Goal: Task Accomplishment & Management: Manage account settings

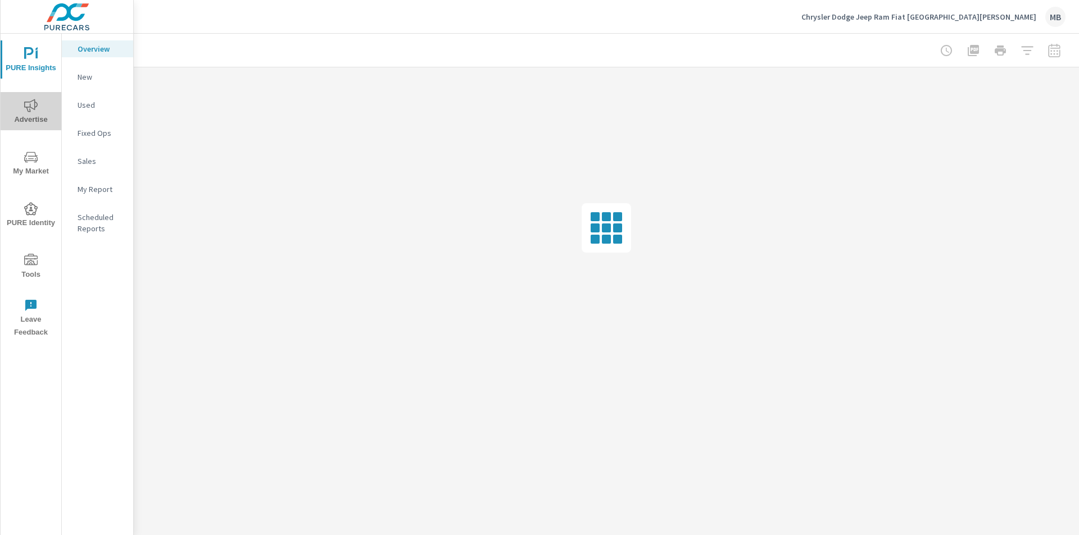
click at [30, 110] on icon "nav menu" at bounding box center [30, 105] width 13 height 13
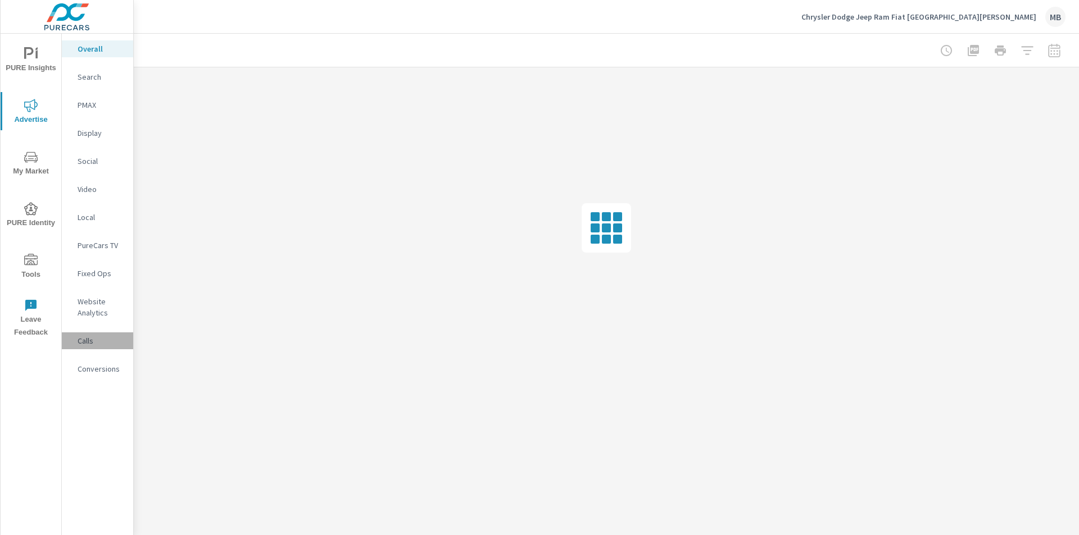
click at [92, 341] on p "Calls" at bounding box center [101, 340] width 47 height 11
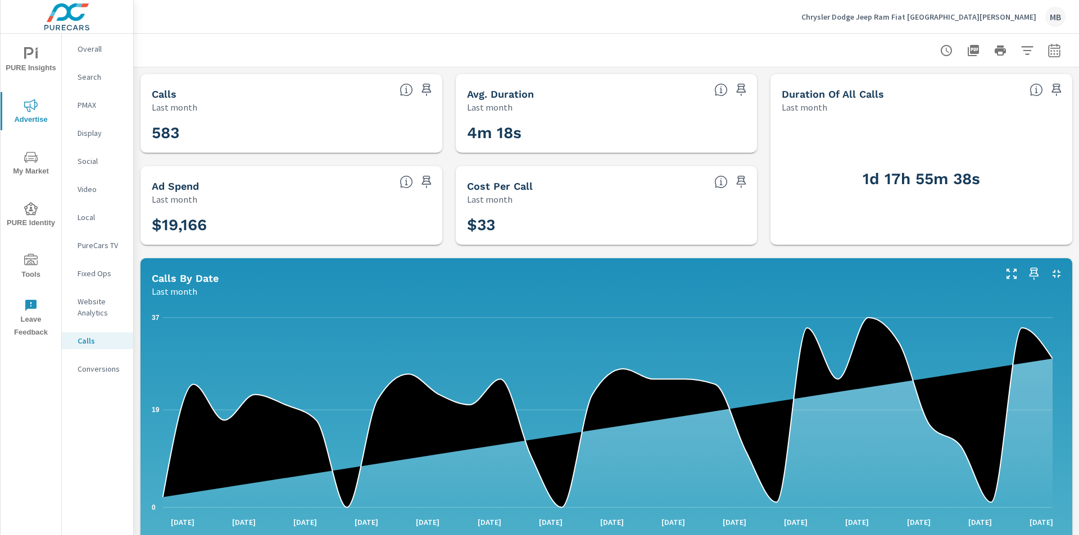
scroll to position [42, 0]
click at [94, 370] on p "Conversions" at bounding box center [101, 368] width 47 height 11
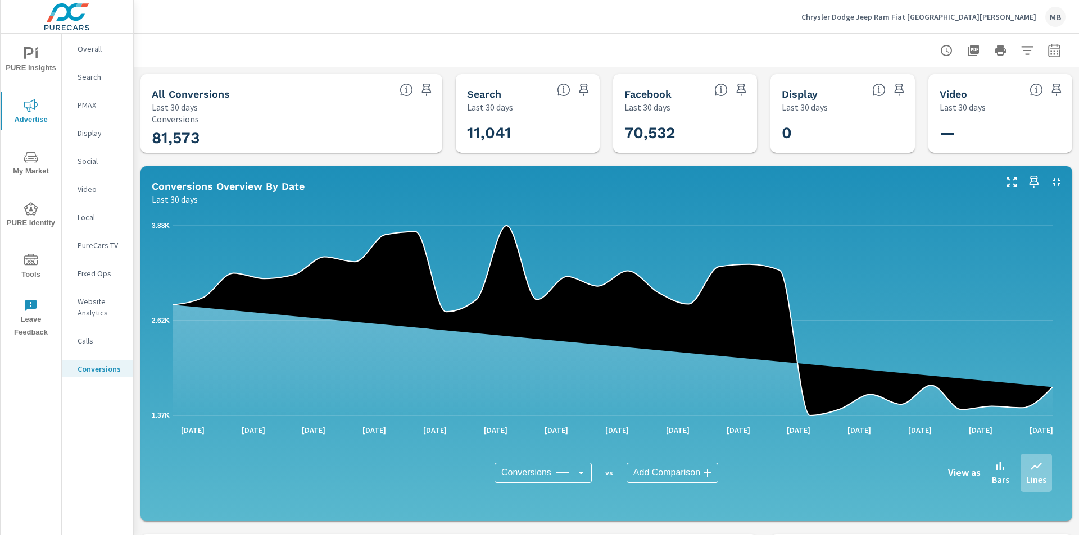
click at [951, 17] on p "Chrysler Dodge Jeep Ram Fiat [GEOGRAPHIC_DATA][PERSON_NAME]" at bounding box center [918, 17] width 235 height 10
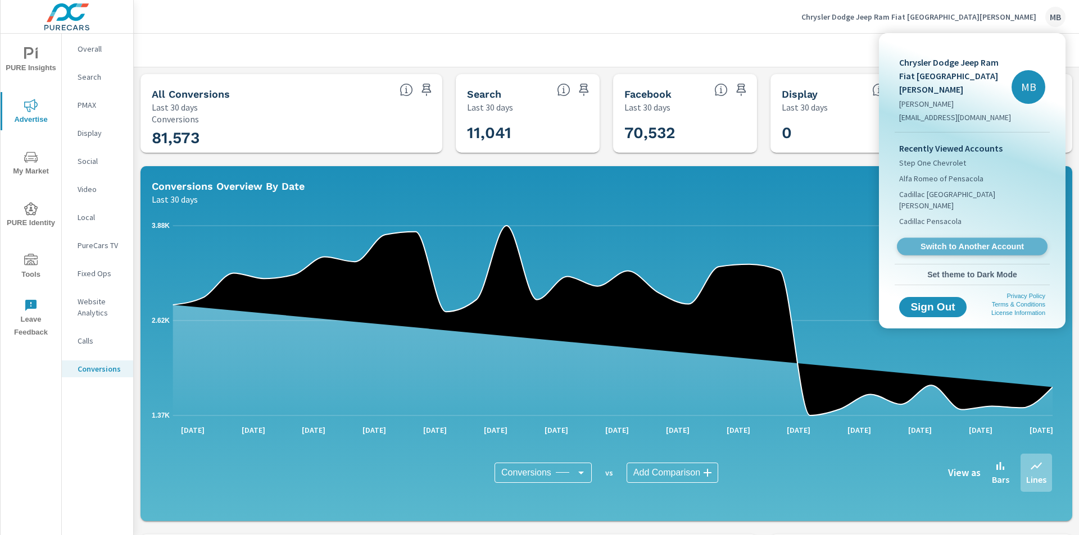
click at [938, 242] on span "Switch to Another Account" at bounding box center [972, 247] width 138 height 11
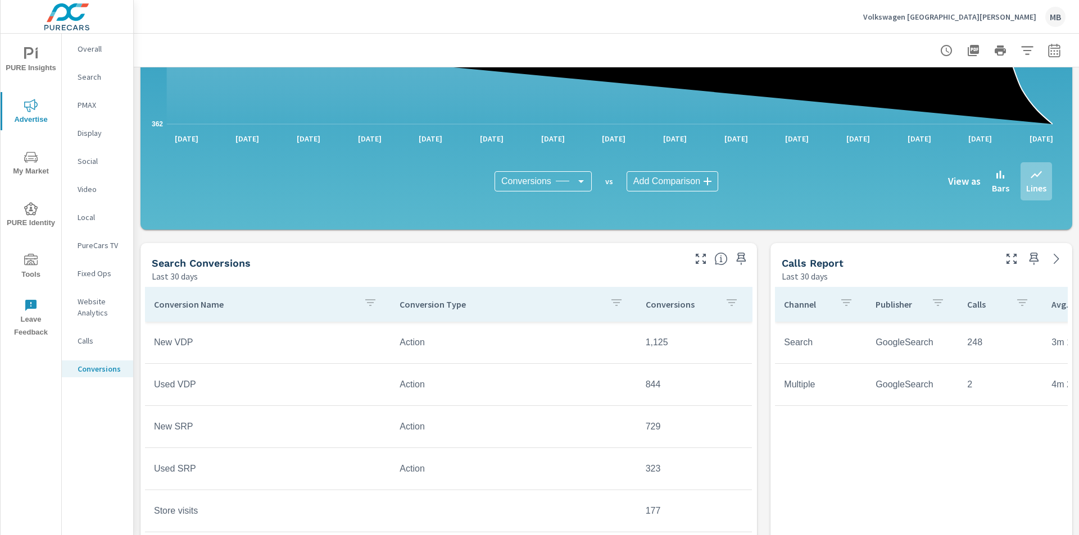
scroll to position [112, 0]
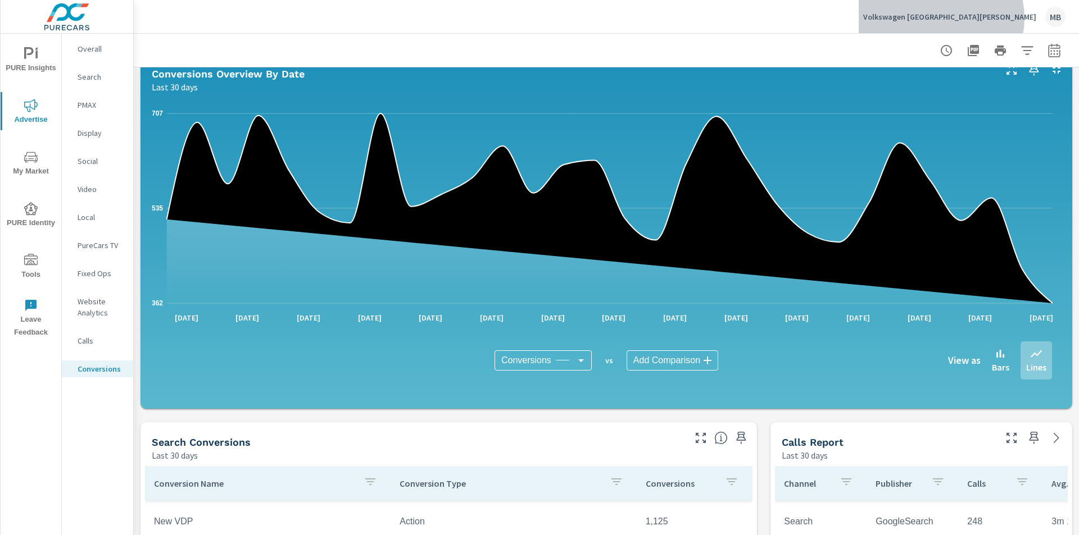
click at [1010, 18] on p "Volkswagen Fort Walton Beach" at bounding box center [949, 17] width 173 height 10
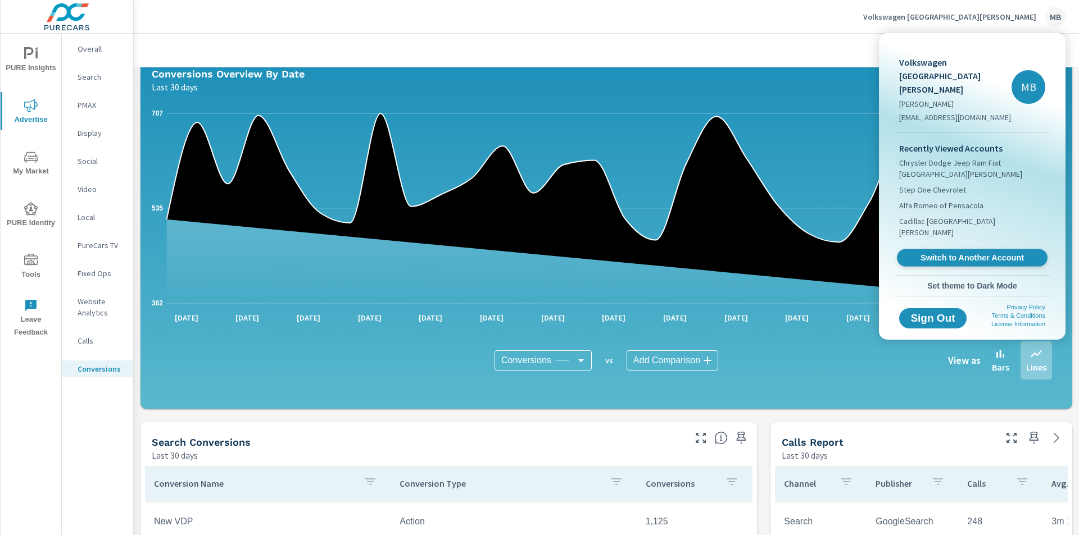
click at [947, 253] on span "Switch to Another Account" at bounding box center [972, 258] width 138 height 11
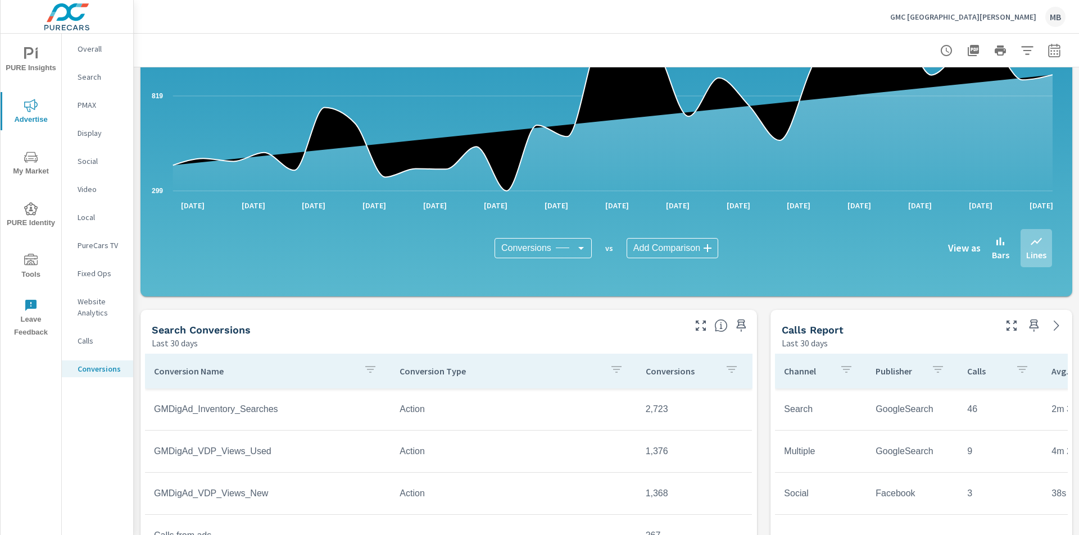
scroll to position [393, 0]
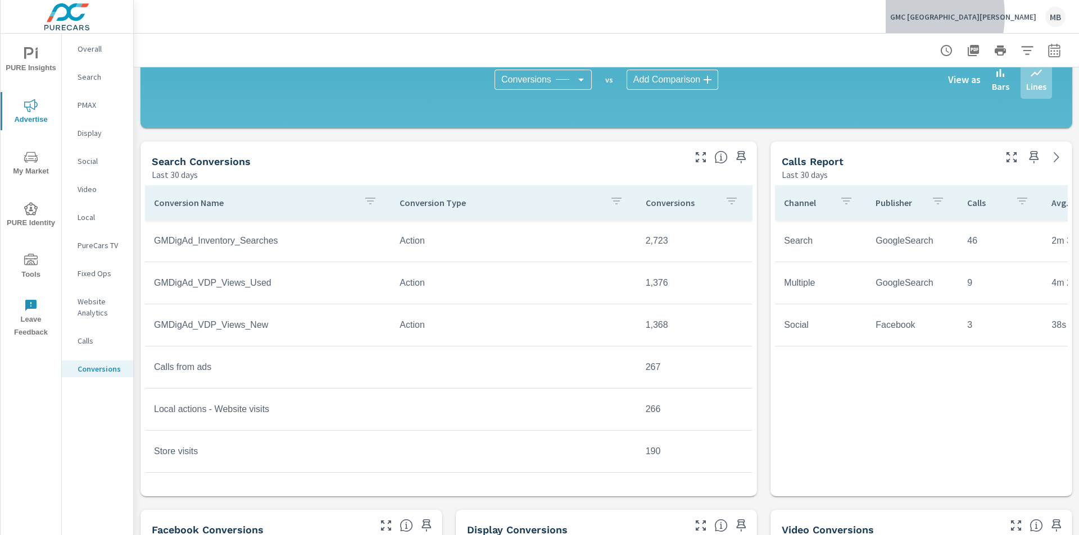
click at [960, 15] on p "GMC Fort Walton Beach" at bounding box center [963, 17] width 146 height 10
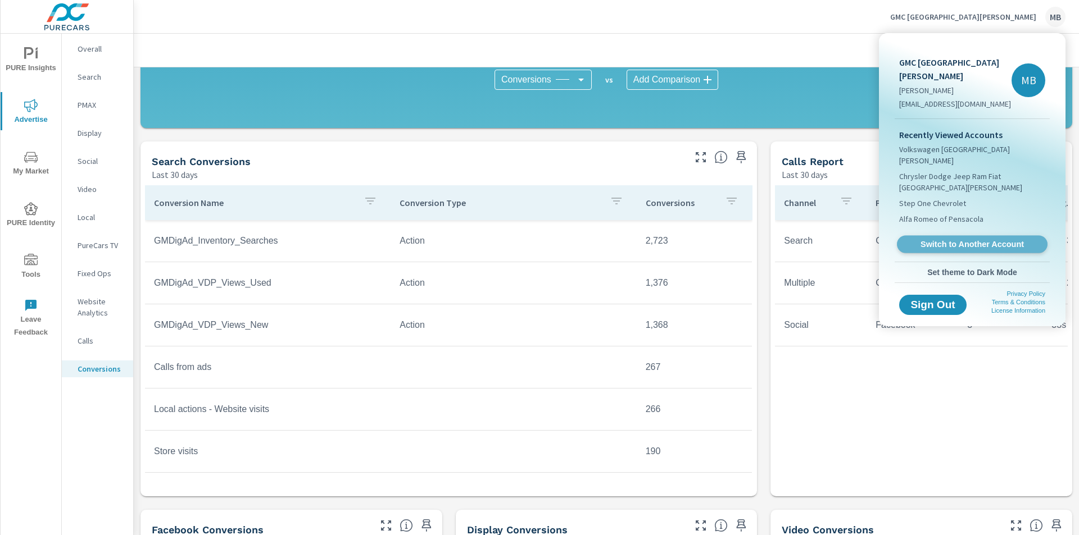
click at [947, 239] on span "Switch to Another Account" at bounding box center [972, 244] width 138 height 11
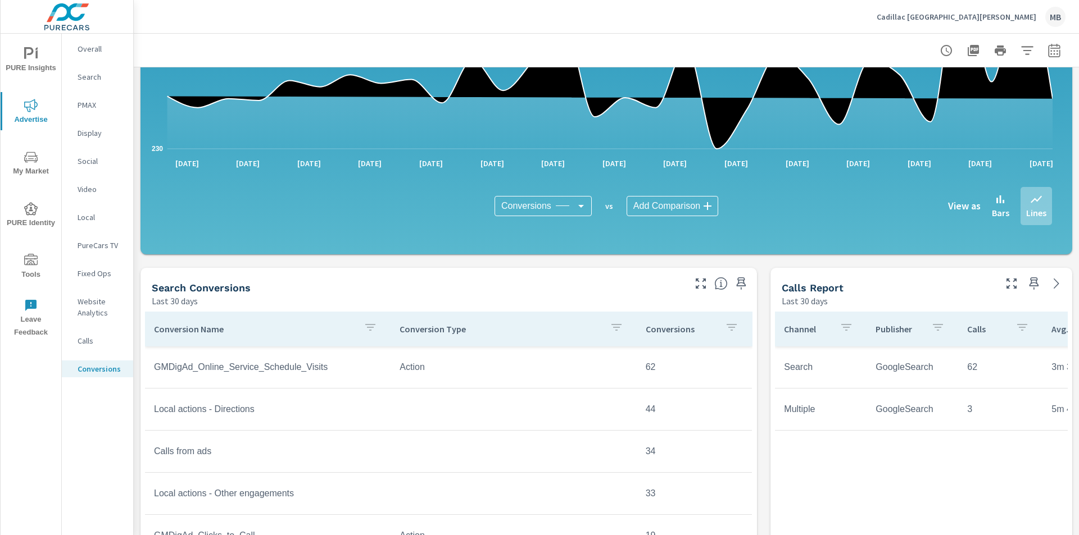
scroll to position [281, 0]
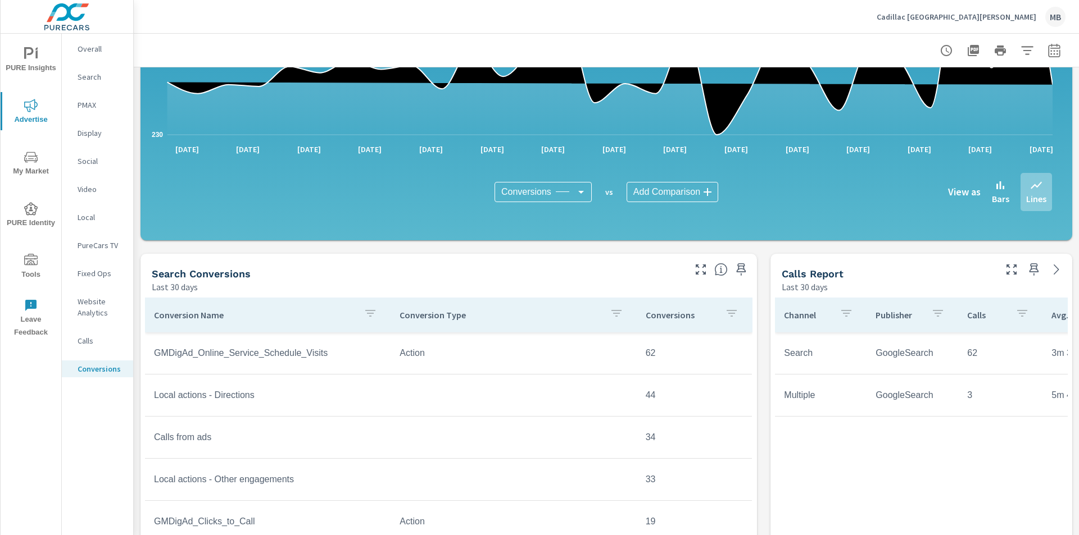
click at [967, 17] on p "Cadillac [GEOGRAPHIC_DATA][PERSON_NAME]" at bounding box center [956, 17] width 160 height 10
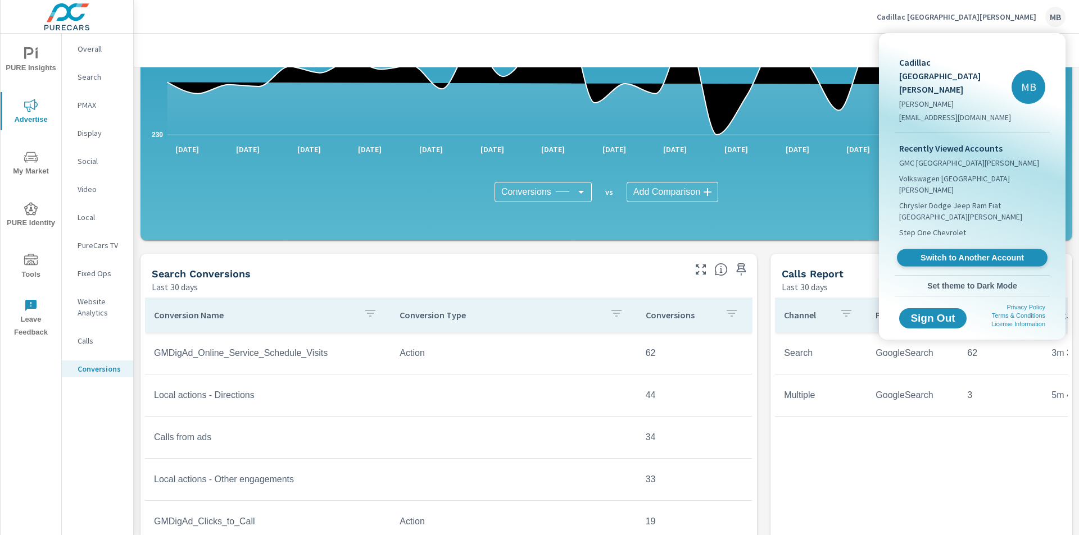
click at [952, 249] on link "Switch to Another Account" at bounding box center [972, 257] width 151 height 17
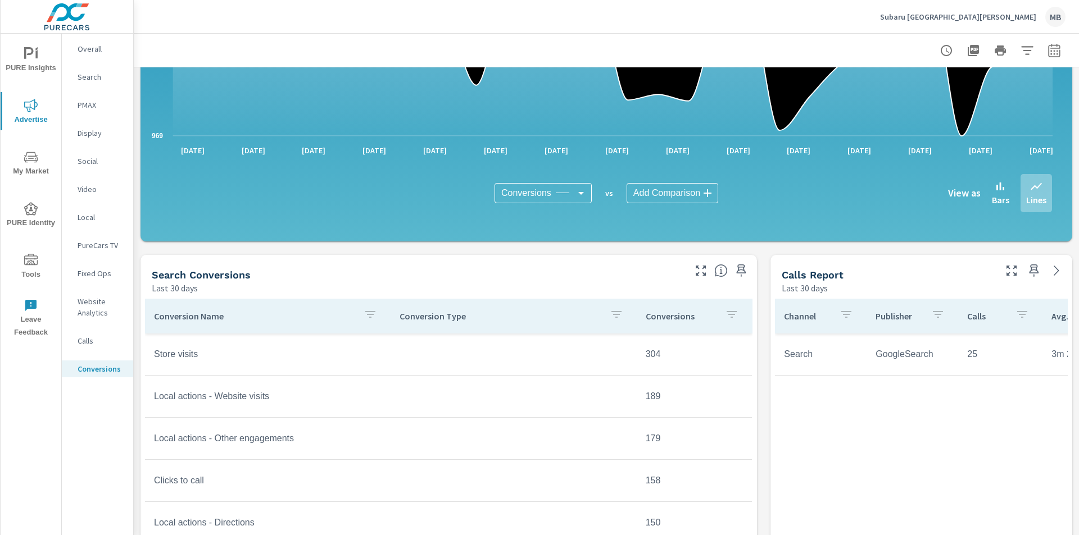
scroll to position [112, 0]
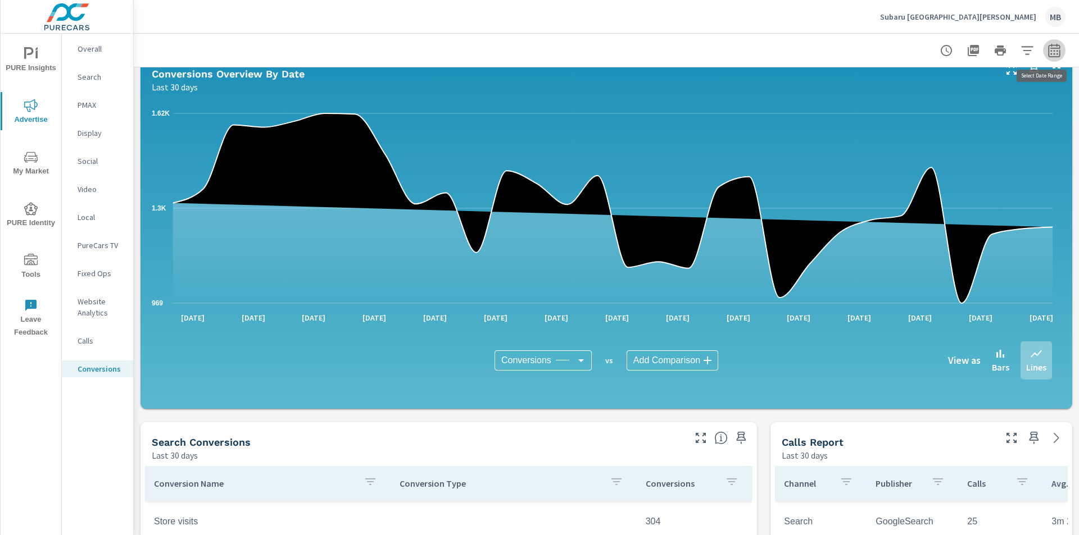
click at [1047, 52] on icon "button" at bounding box center [1053, 50] width 13 height 13
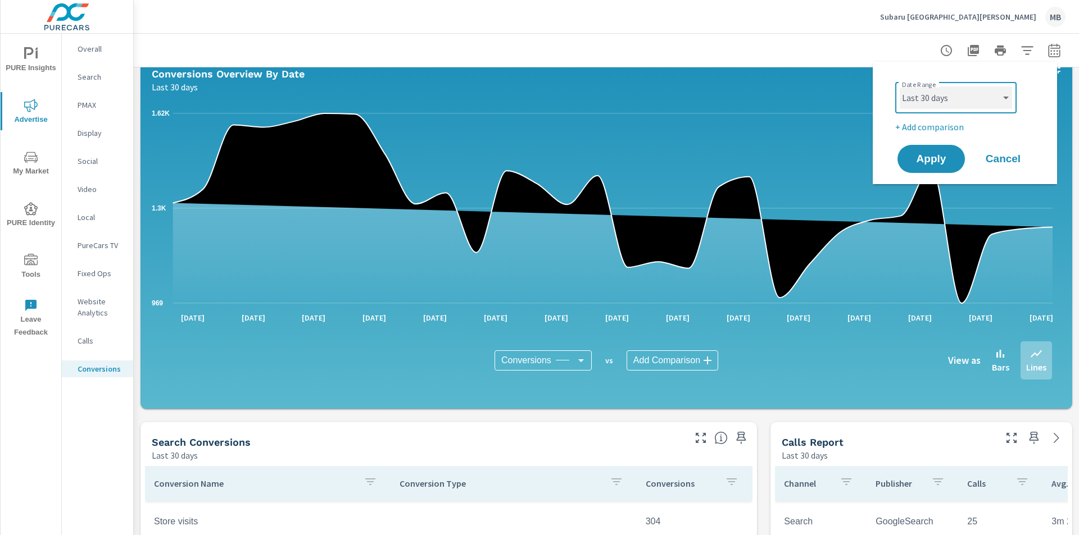
click at [1005, 96] on select "Custom [DATE] Last week Last 7 days Last 14 days Last 30 days Last 45 days Last…" at bounding box center [955, 98] width 112 height 22
select select "Last month"
click at [899, 87] on select "Custom [DATE] Last week Last 7 days Last 14 days Last 30 days Last 45 days Last…" at bounding box center [955, 98] width 112 height 22
click at [930, 156] on span "Apply" at bounding box center [931, 159] width 46 height 11
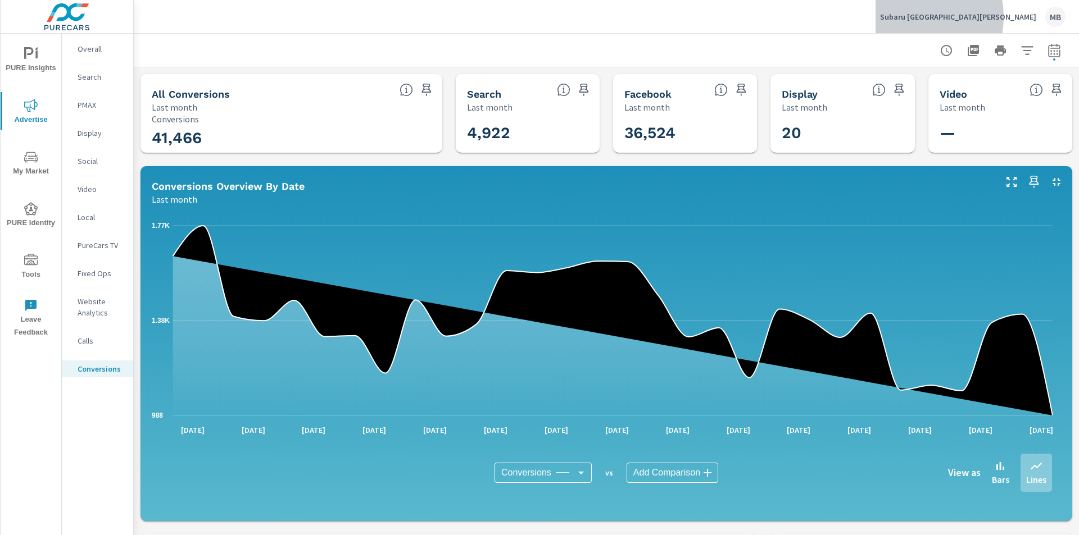
click at [978, 17] on p "Subaru Fort Walton Beach" at bounding box center [958, 17] width 156 height 10
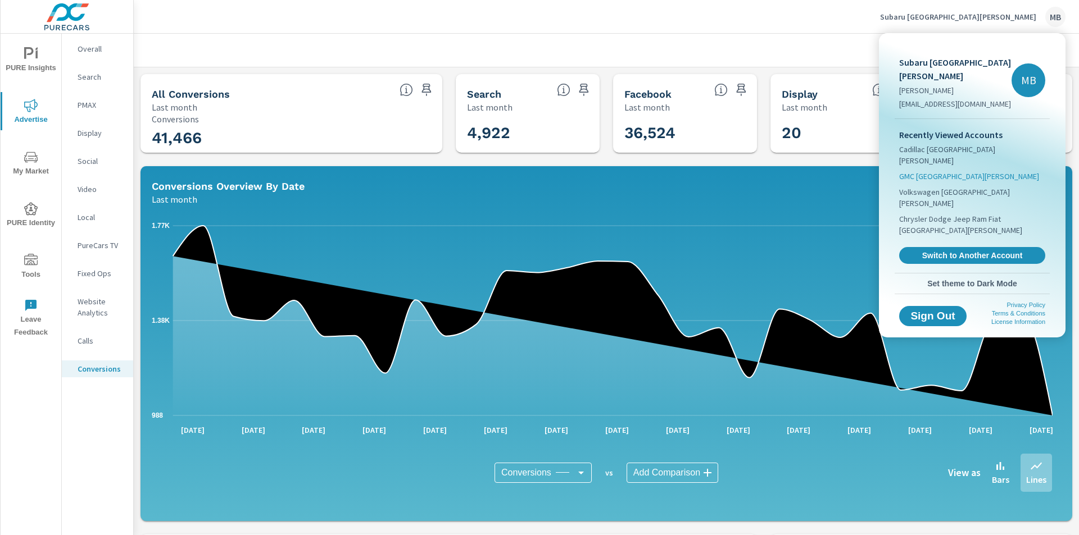
click at [946, 171] on span "GMC Fort Walton Beach" at bounding box center [969, 176] width 140 height 11
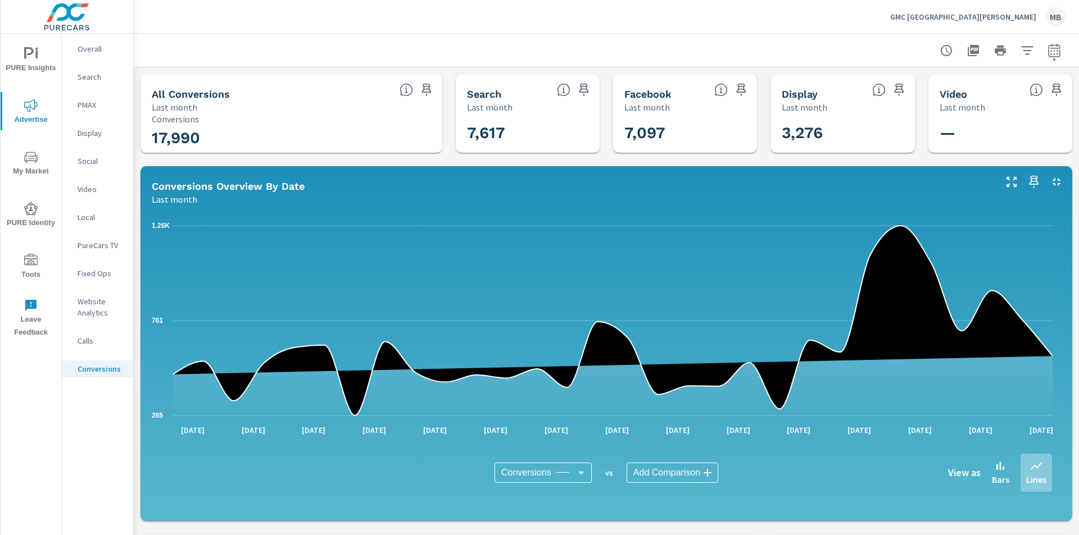
click at [1047, 54] on icon "button" at bounding box center [1053, 50] width 13 height 13
select select "Last month"
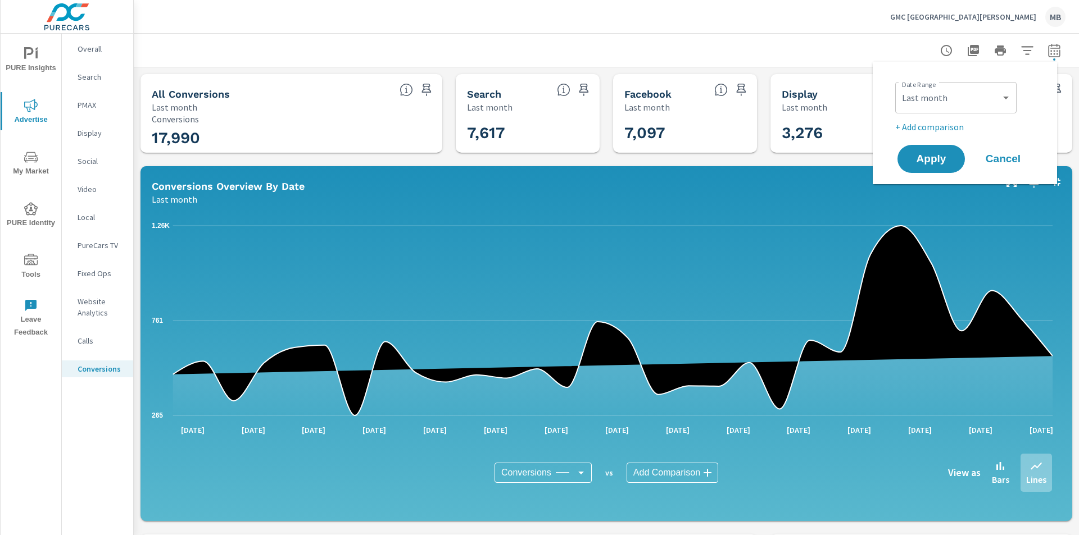
click at [679, 205] on div "Last month" at bounding box center [573, 199] width 842 height 13
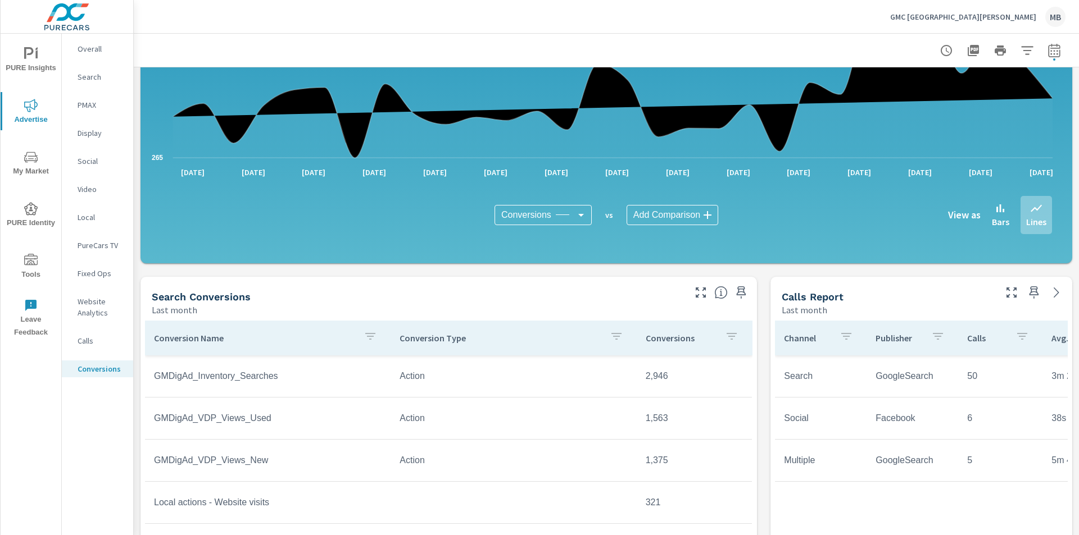
scroll to position [281, 0]
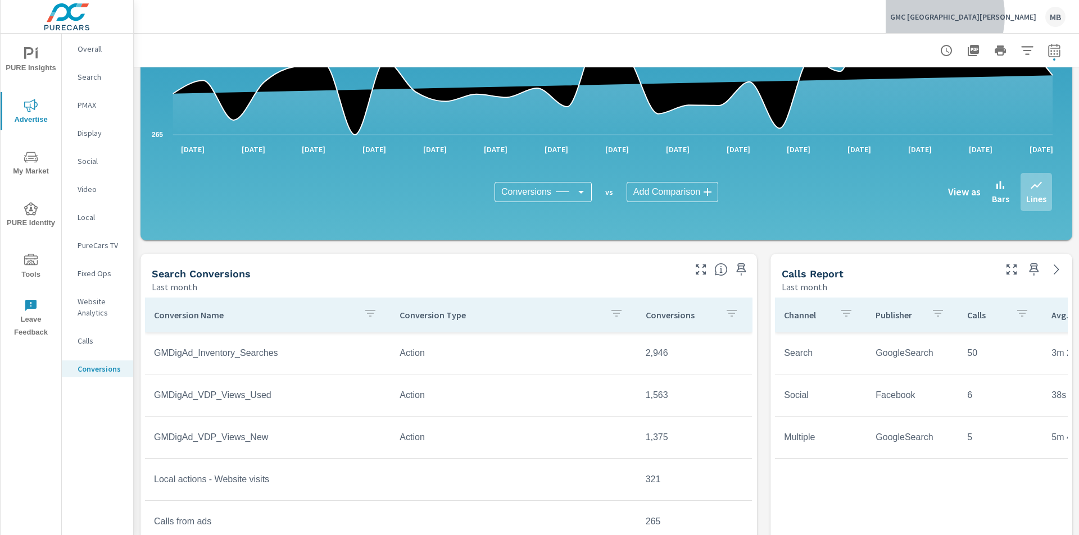
click at [981, 16] on p "GMC Fort Walton Beach" at bounding box center [963, 17] width 146 height 10
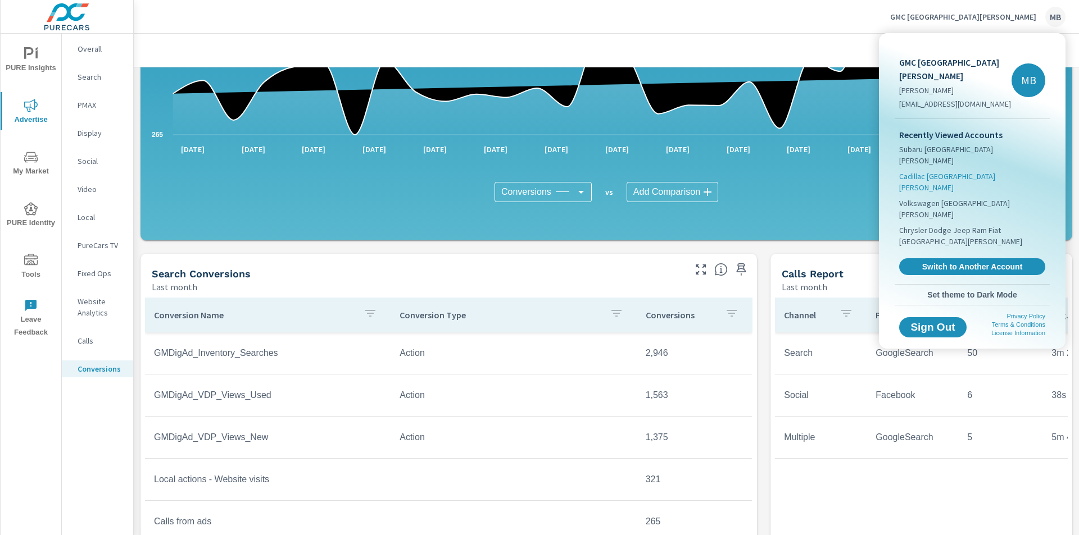
click at [918, 171] on span "Cadillac Fort Walton Beach" at bounding box center [972, 182] width 146 height 22
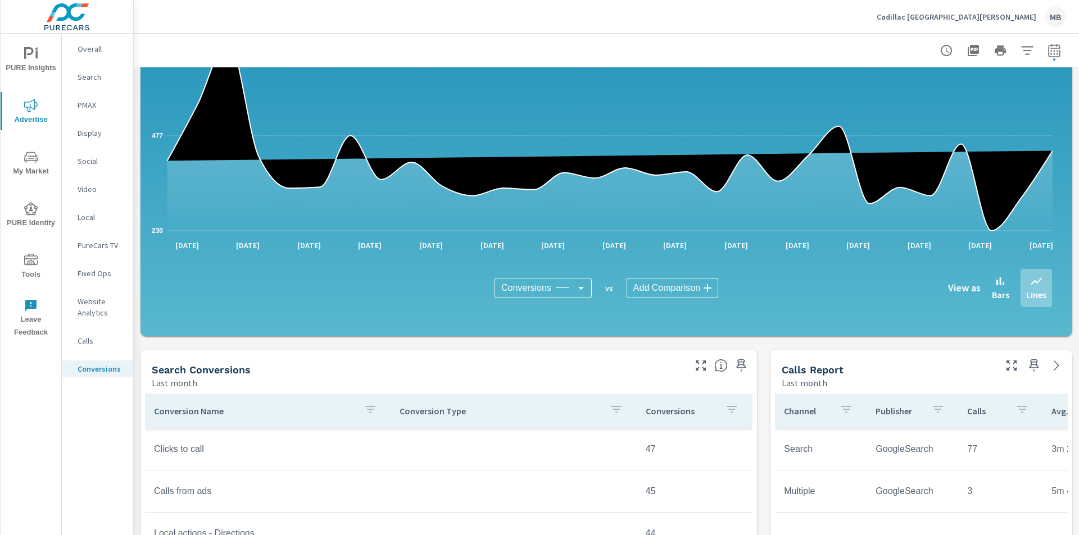
scroll to position [281, 0]
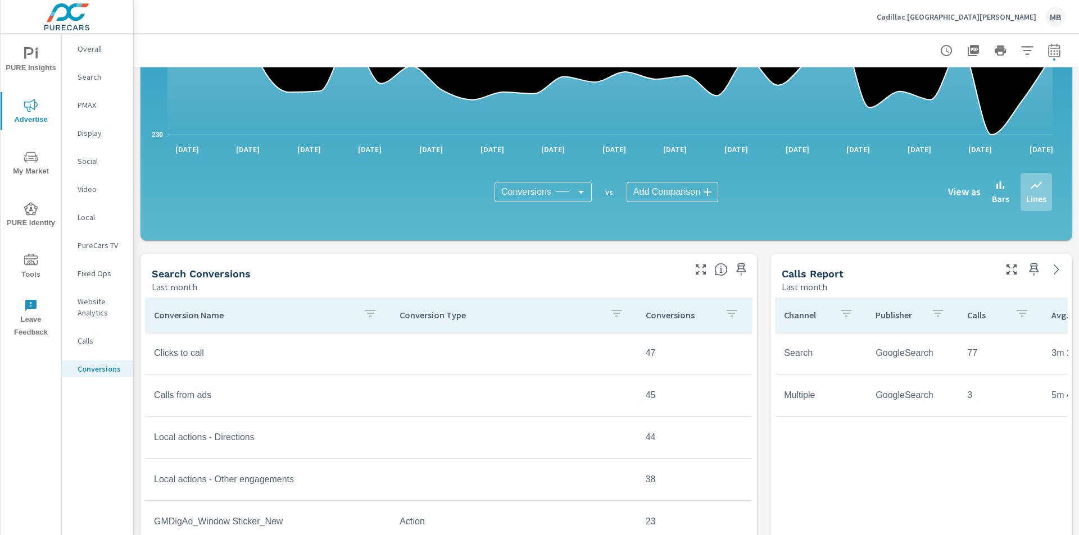
scroll to position [33, 0]
click at [1047, 52] on icon "button" at bounding box center [1053, 50] width 13 height 13
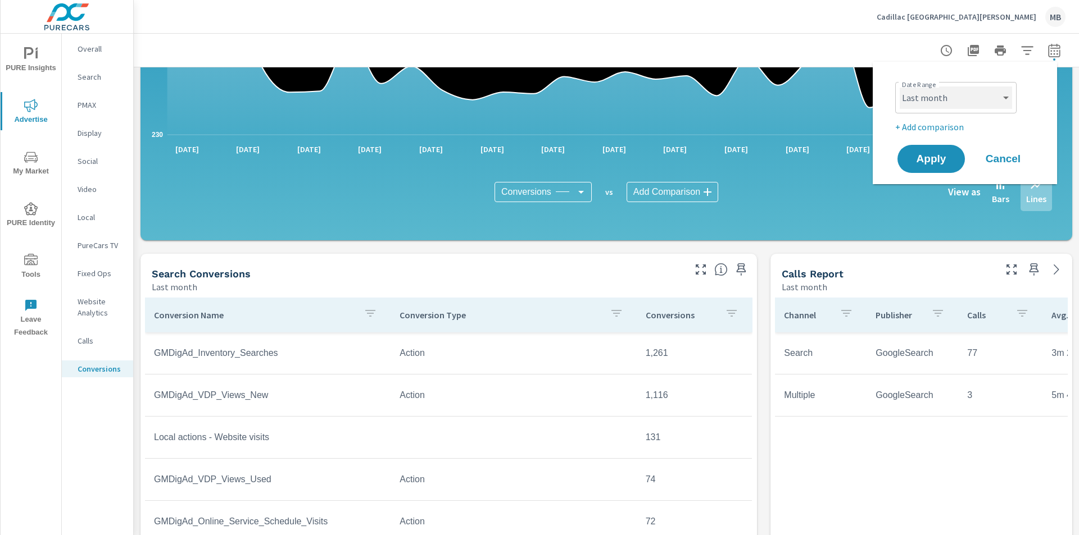
click at [957, 93] on select "Custom Yesterday Last week Last 7 days Last 14 days Last 30 days Last 45 days L…" at bounding box center [955, 98] width 112 height 22
select select "custom"
click at [899, 87] on select "Custom Yesterday Last week Last 7 days Last 14 days Last 30 days Last 45 days L…" at bounding box center [955, 98] width 112 height 22
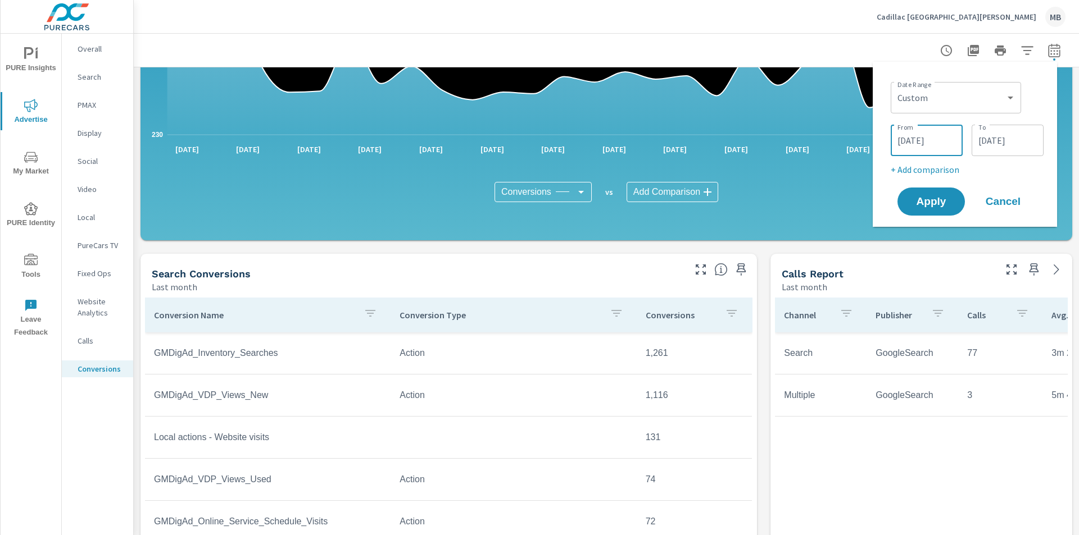
click at [928, 139] on input "09/01/2025" at bounding box center [926, 140] width 63 height 22
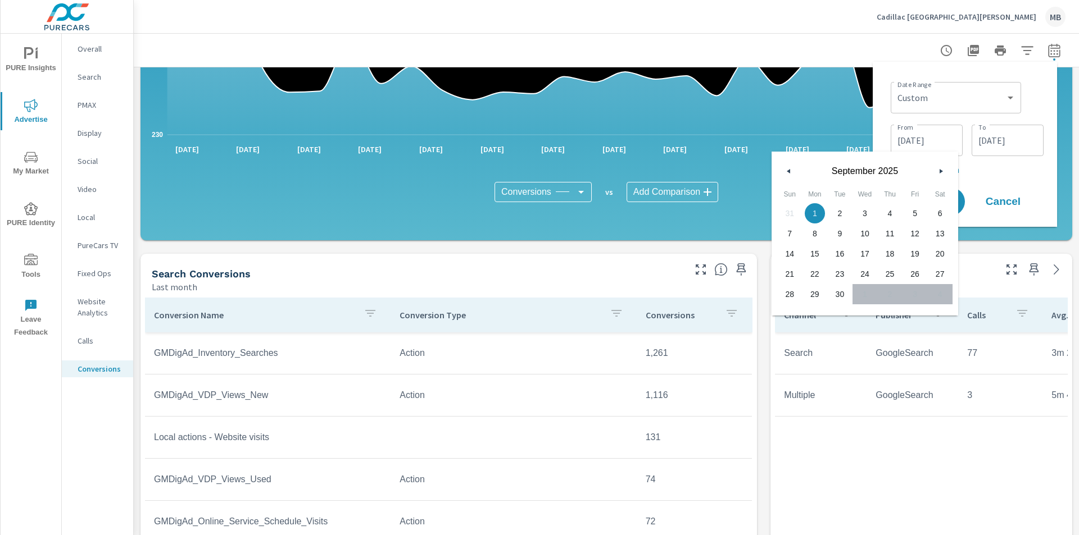
click at [785, 170] on icon "button" at bounding box center [787, 171] width 6 height 4
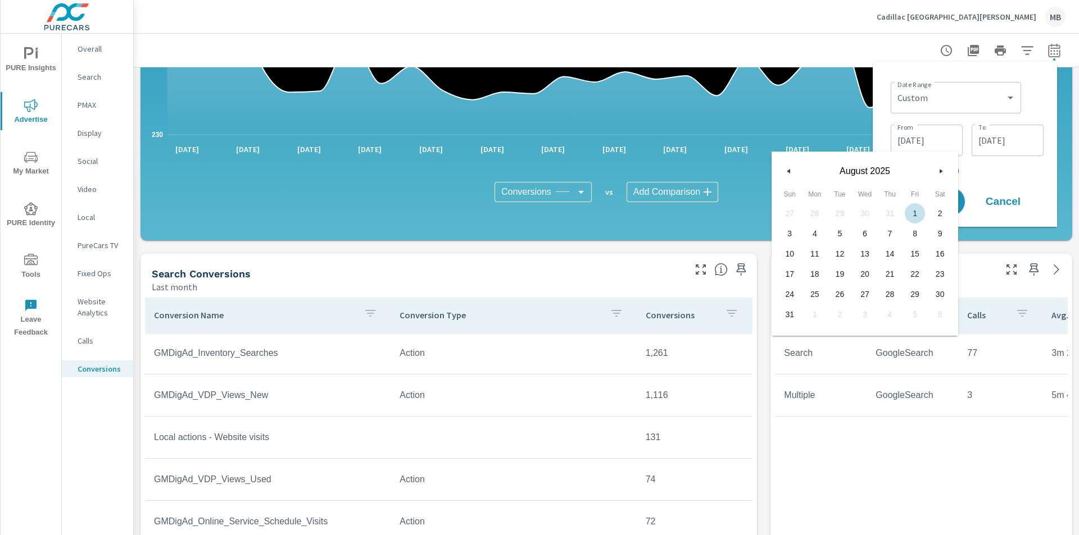
click at [916, 212] on span "1" at bounding box center [914, 213] width 25 height 15
type input "08/01/2025"
click at [1008, 140] on input "09/30/2025" at bounding box center [1007, 140] width 63 height 22
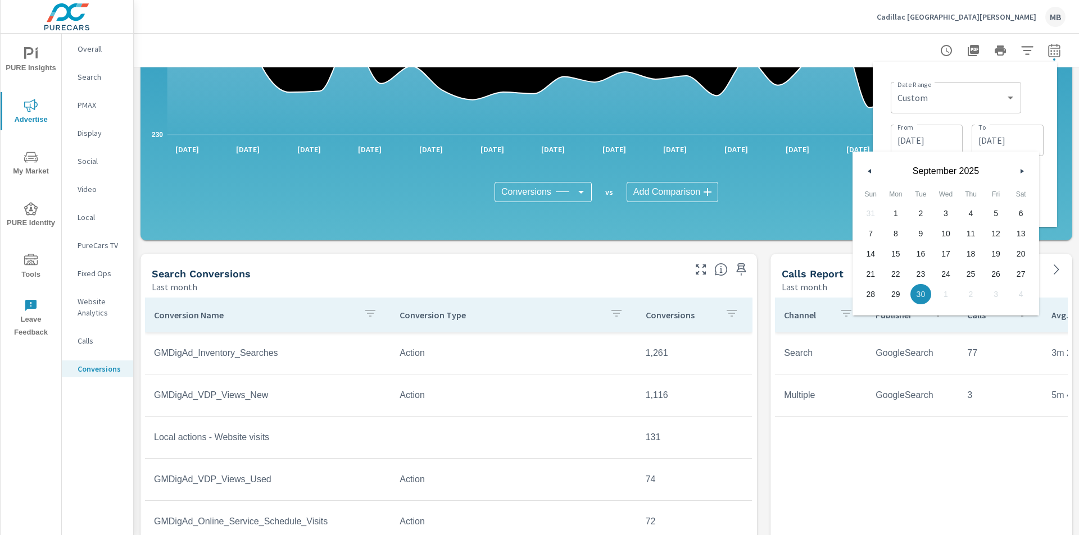
click at [866, 171] on icon "button" at bounding box center [868, 171] width 6 height 4
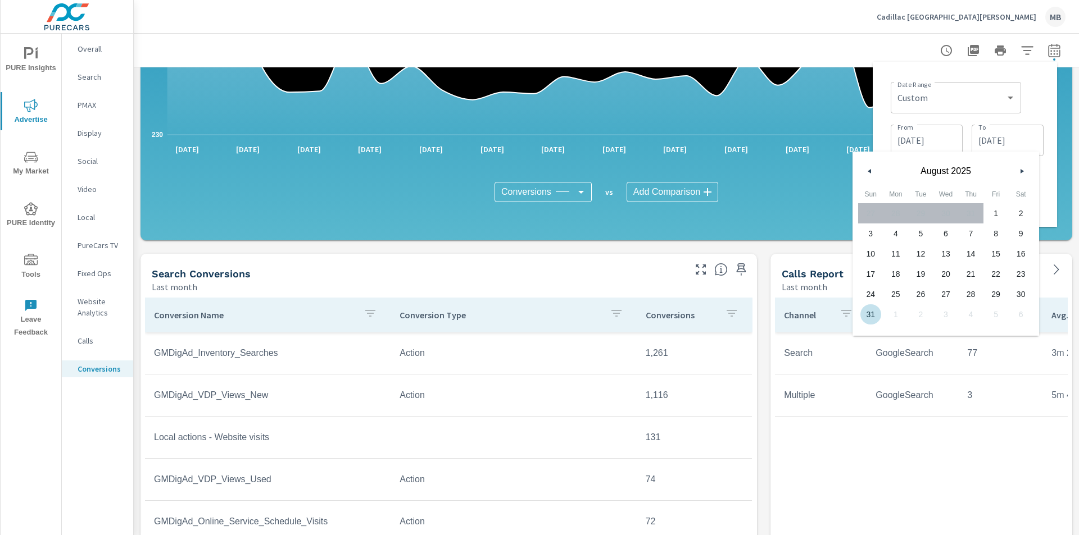
click at [866, 315] on span "31" at bounding box center [870, 314] width 25 height 15
type input "08/31/2025"
click at [824, 31] on div "Cadillac Fort Walton Beach MB" at bounding box center [606, 16] width 918 height 33
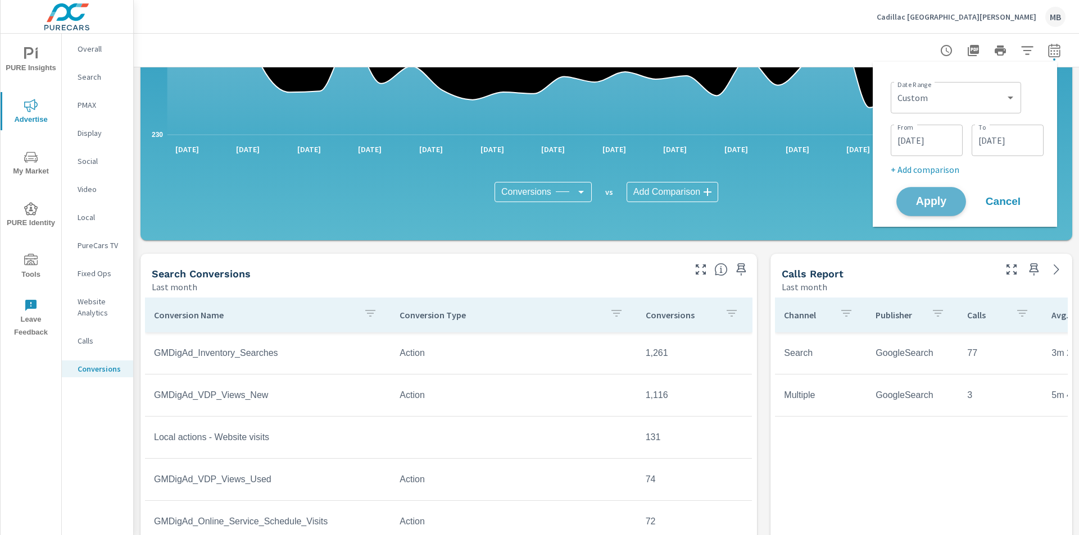
click at [924, 204] on span "Apply" at bounding box center [931, 202] width 46 height 11
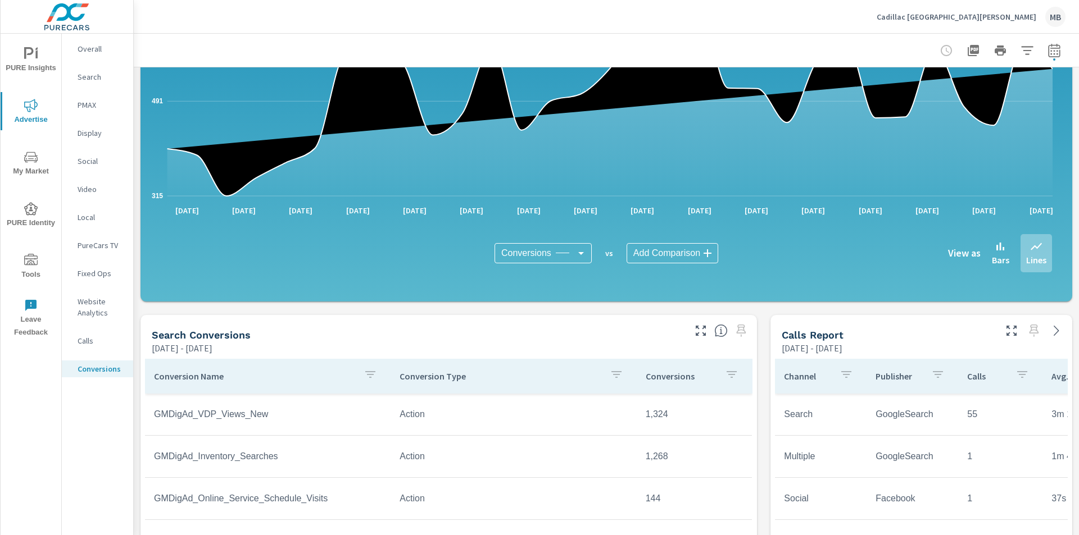
scroll to position [281, 0]
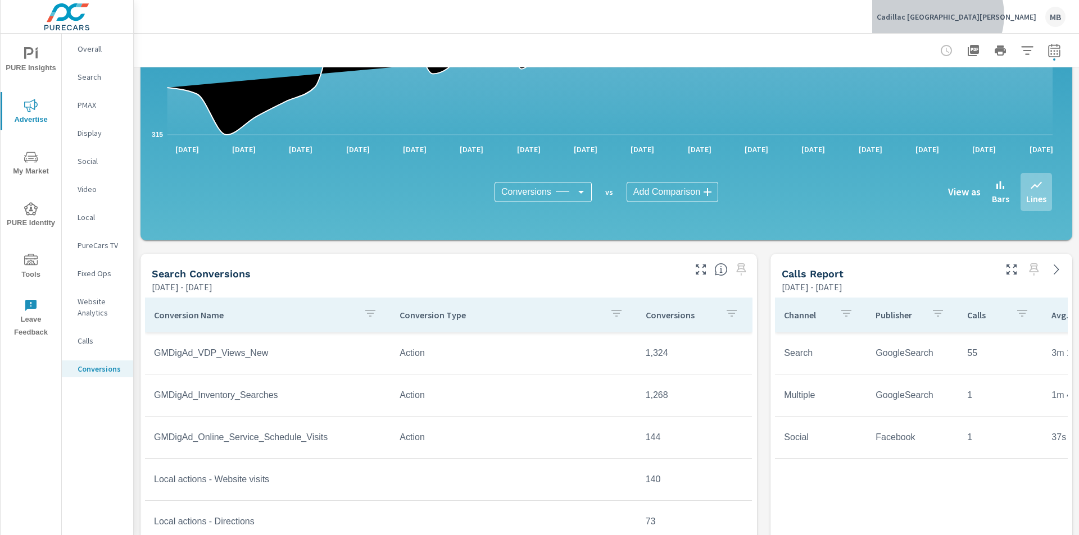
click at [1005, 15] on p "Cadillac Fort Walton Beach" at bounding box center [956, 17] width 160 height 10
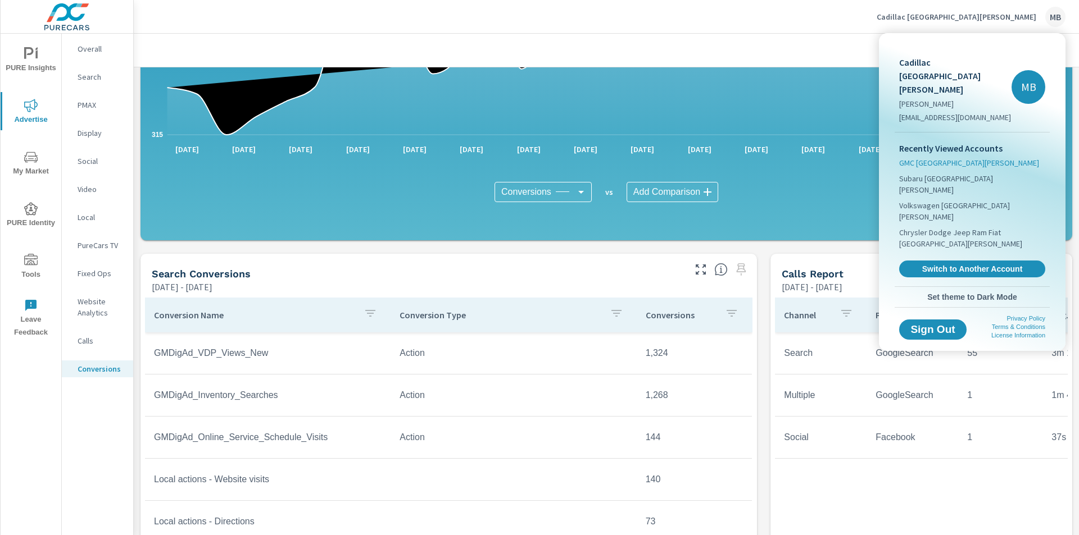
click at [924, 157] on span "GMC Fort Walton Beach" at bounding box center [969, 162] width 140 height 11
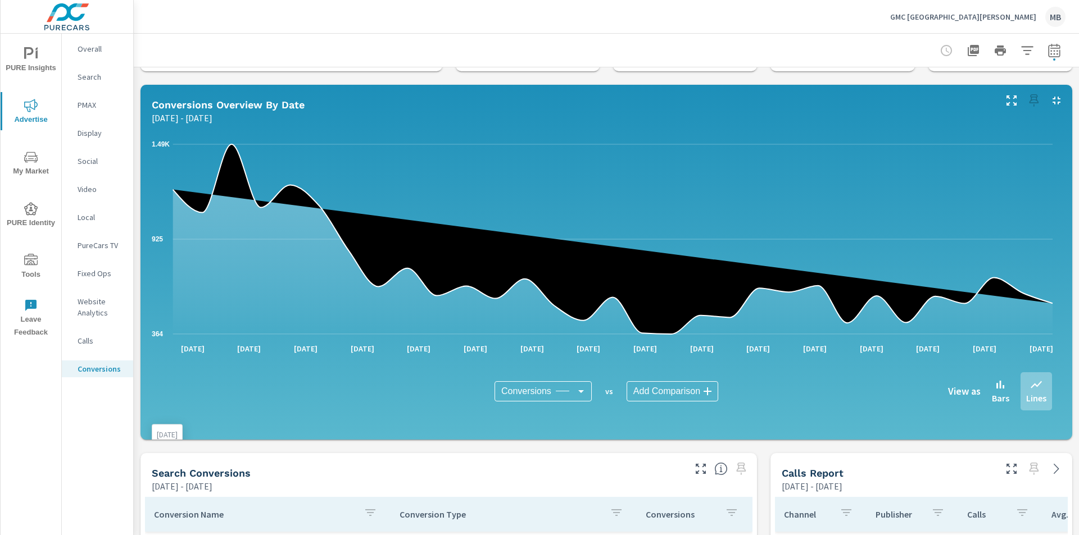
scroll to position [56, 0]
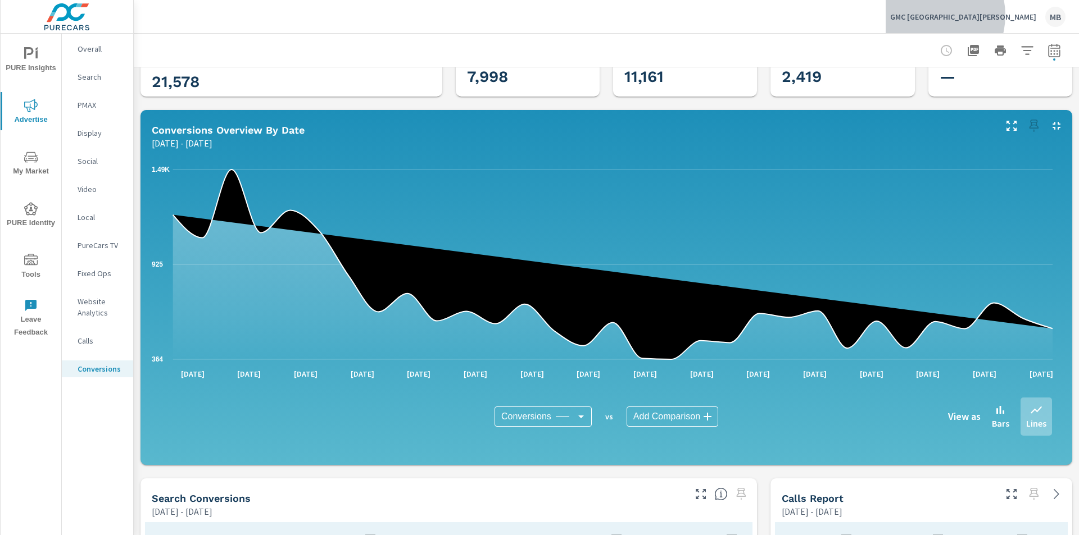
click at [993, 15] on p "GMC Fort Walton Beach" at bounding box center [963, 17] width 146 height 10
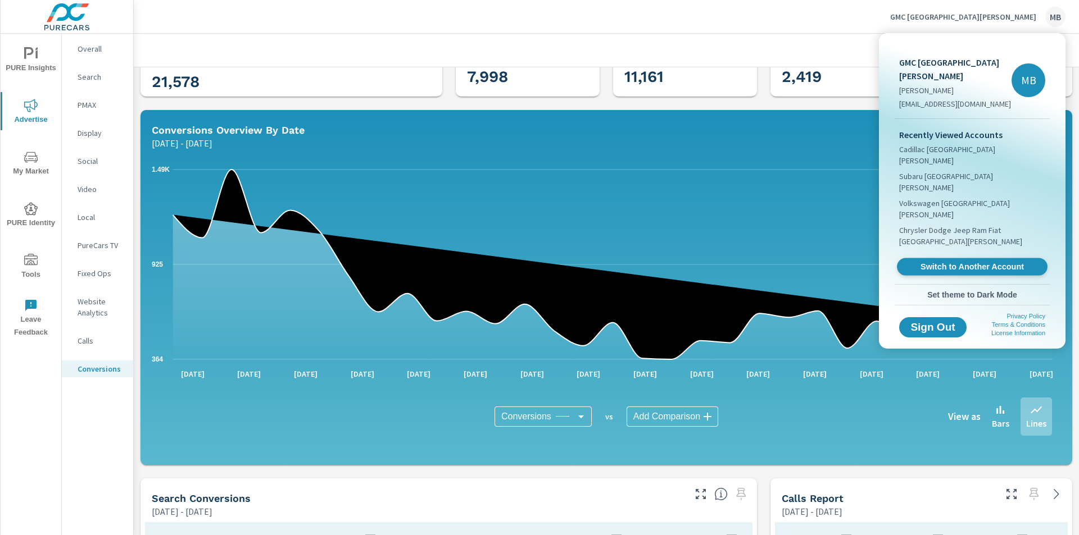
click at [971, 262] on span "Switch to Another Account" at bounding box center [972, 267] width 138 height 11
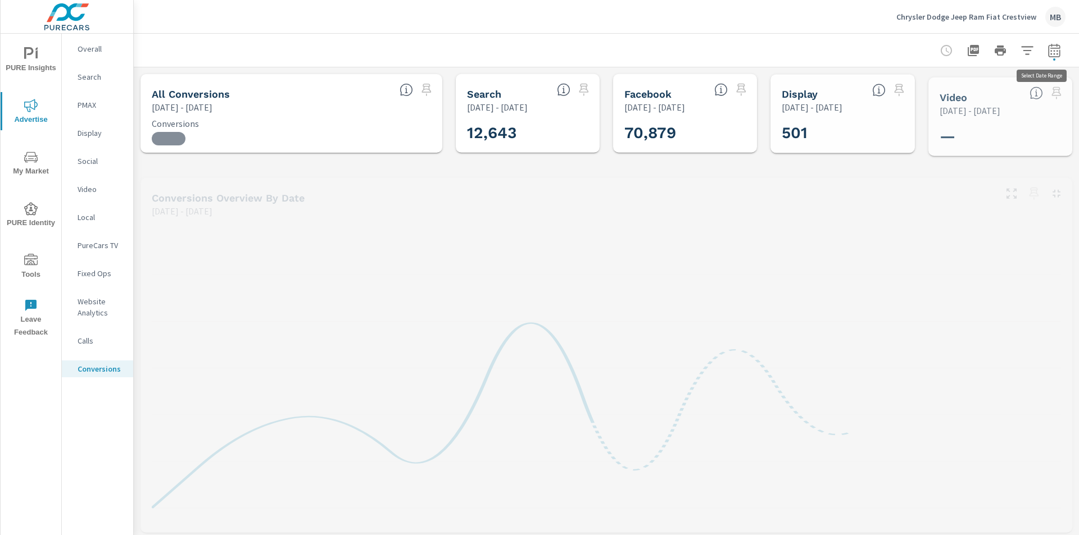
scroll to position [211, 0]
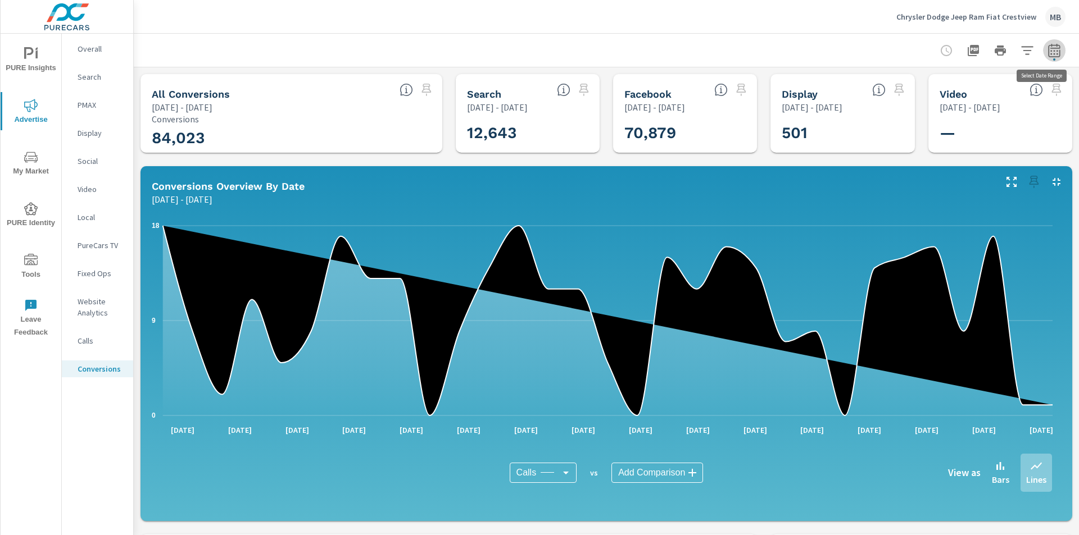
click at [1047, 51] on icon "button" at bounding box center [1053, 50] width 13 height 13
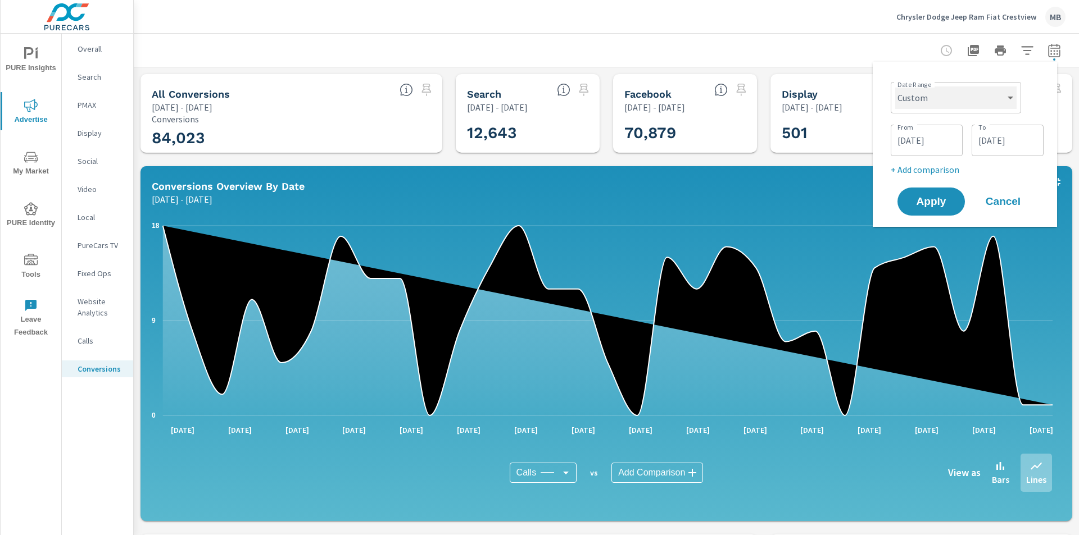
click at [942, 102] on select "Custom Yesterday Last week Last 7 days Last 14 days Last 30 days Last 45 days L…" at bounding box center [955, 98] width 121 height 22
select select "Last month"
click at [899, 87] on select "Custom Yesterday Last week Last 7 days Last 14 days Last 30 days Last 45 days L…" at bounding box center [955, 98] width 121 height 22
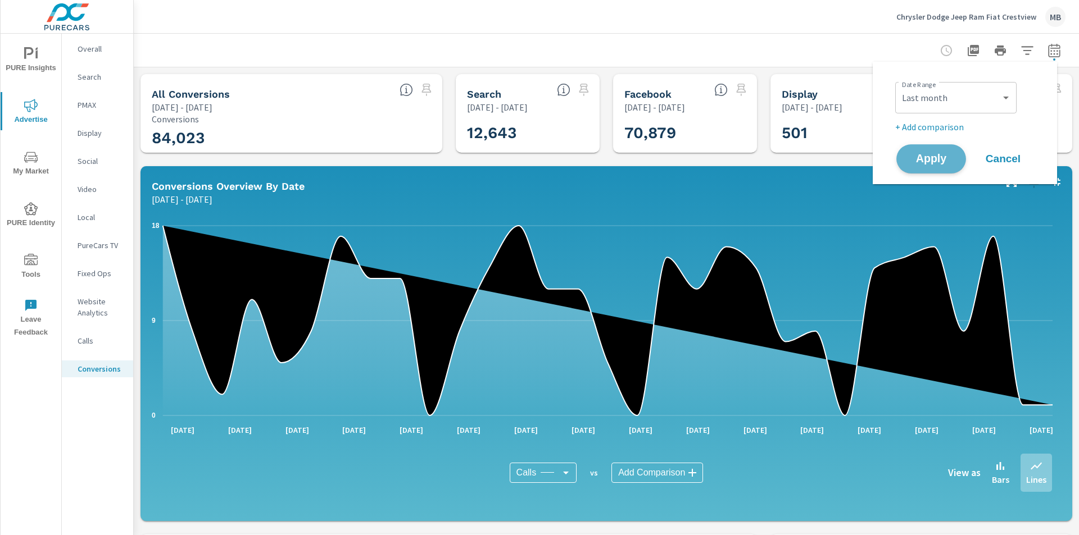
click at [935, 158] on span "Apply" at bounding box center [931, 159] width 46 height 11
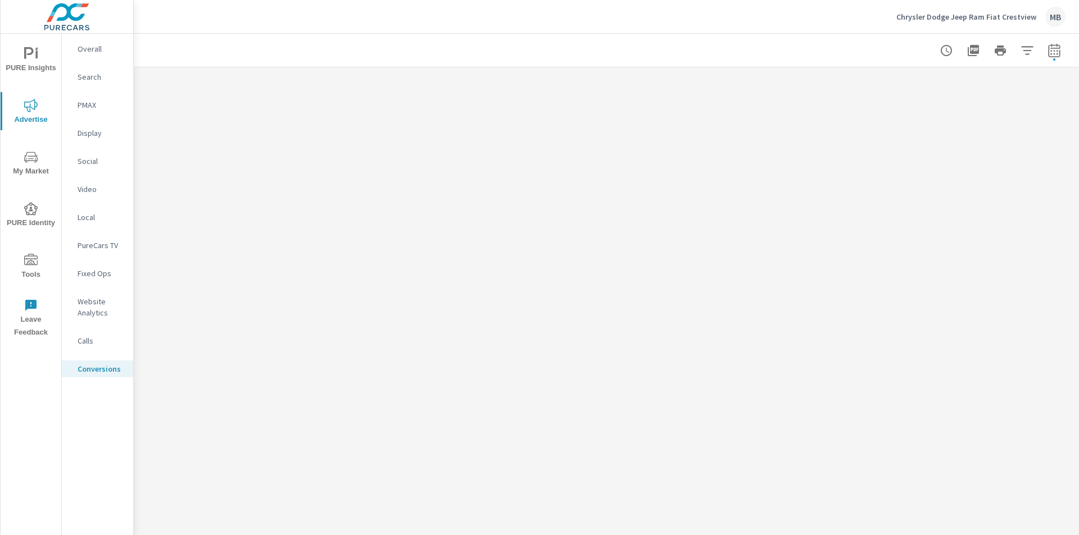
scroll to position [211, 0]
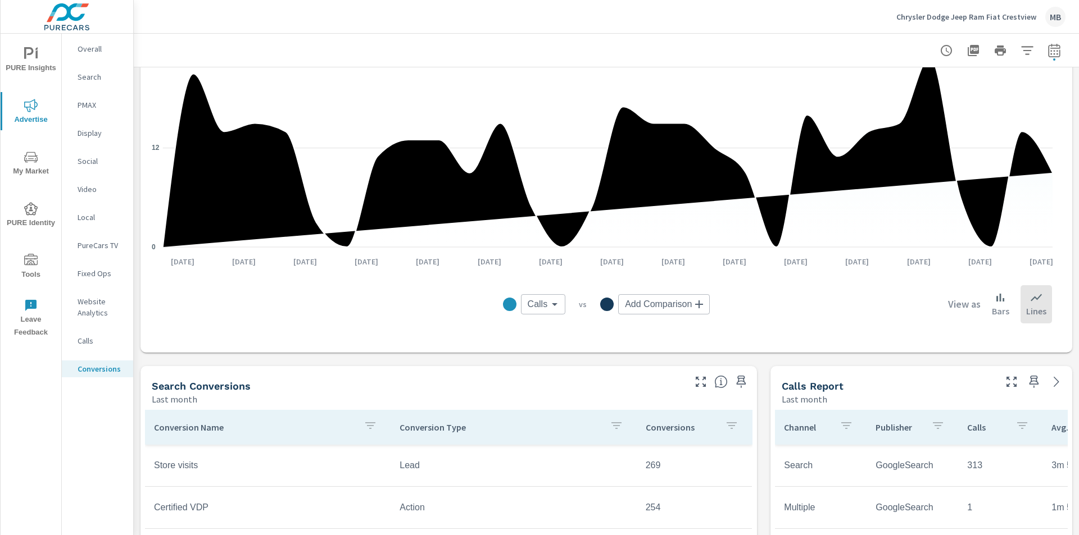
scroll to position [168, 0]
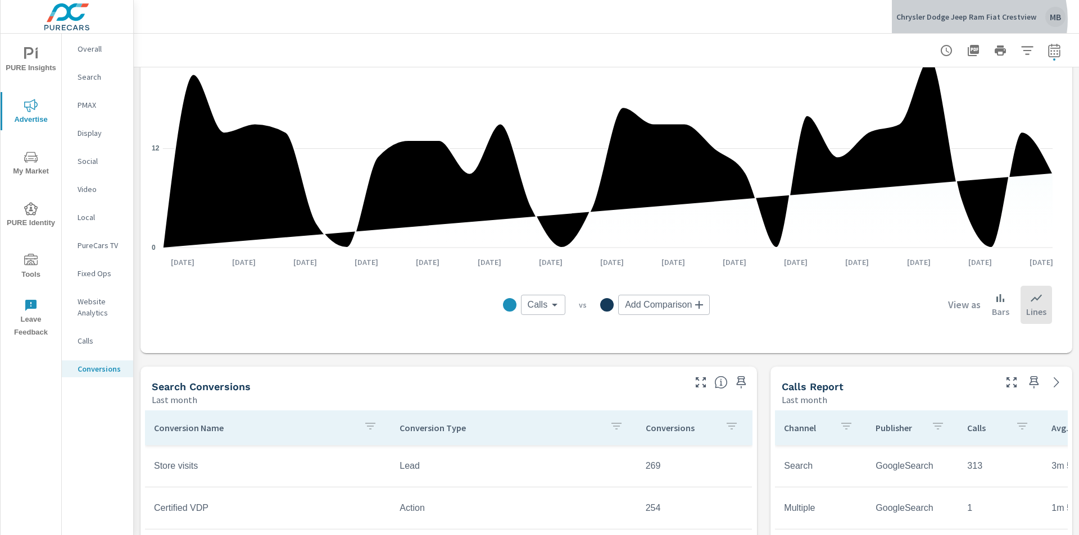
click at [972, 19] on p "Chrysler Dodge Jeep Ram Fiat Crestview" at bounding box center [966, 17] width 140 height 10
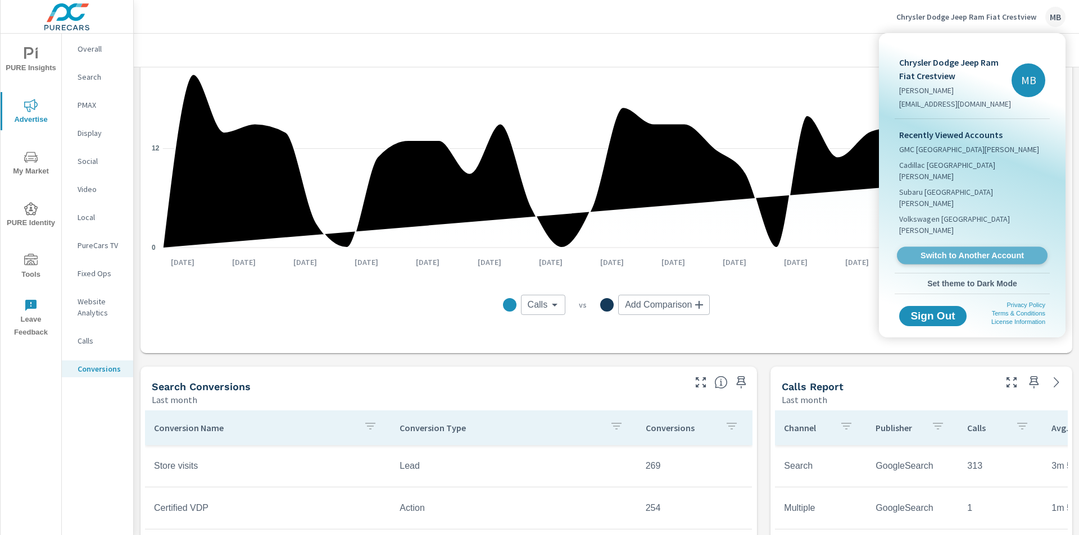
click at [946, 251] on span "Switch to Another Account" at bounding box center [972, 256] width 138 height 11
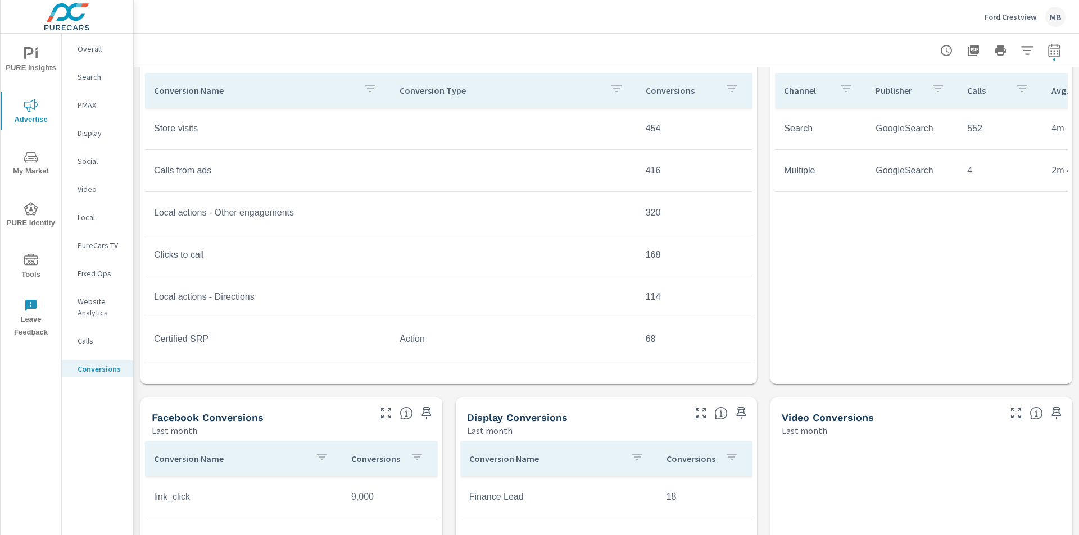
scroll to position [449, 0]
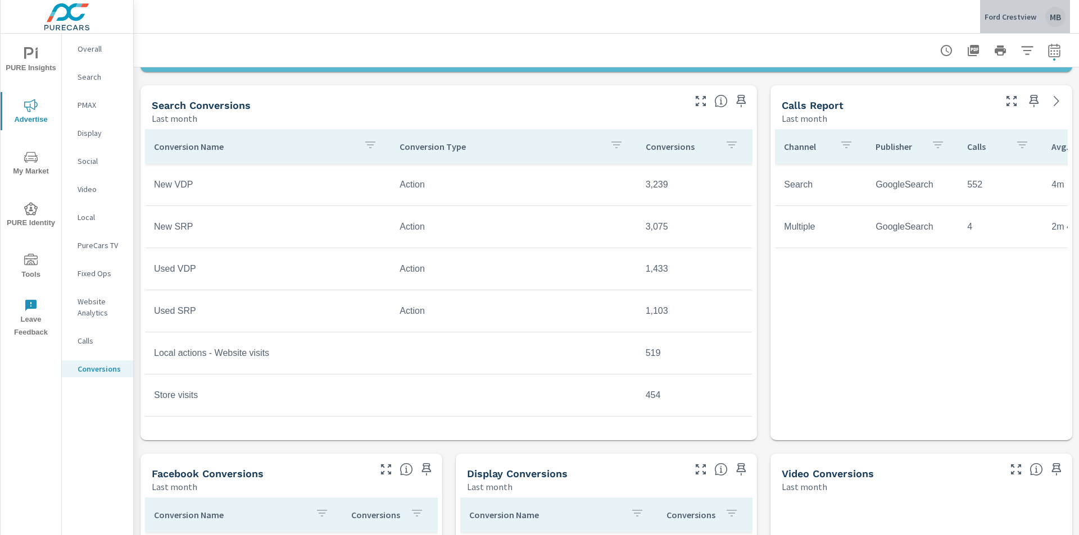
click at [1022, 14] on p "Ford Crestview" at bounding box center [1010, 17] width 52 height 10
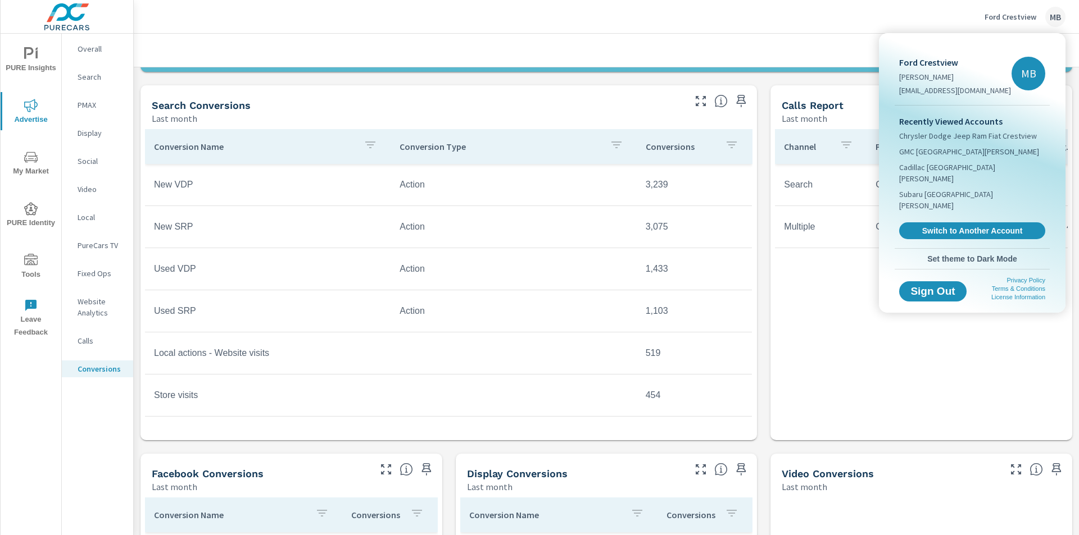
click at [755, 30] on div at bounding box center [539, 267] width 1079 height 535
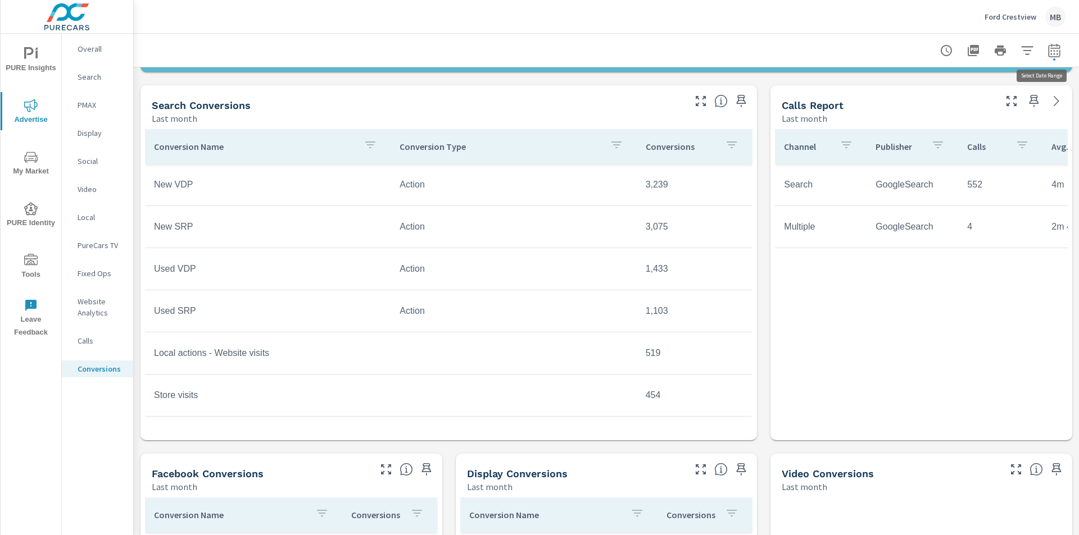
click at [1047, 49] on icon "button" at bounding box center [1053, 50] width 13 height 13
select select "Last month"
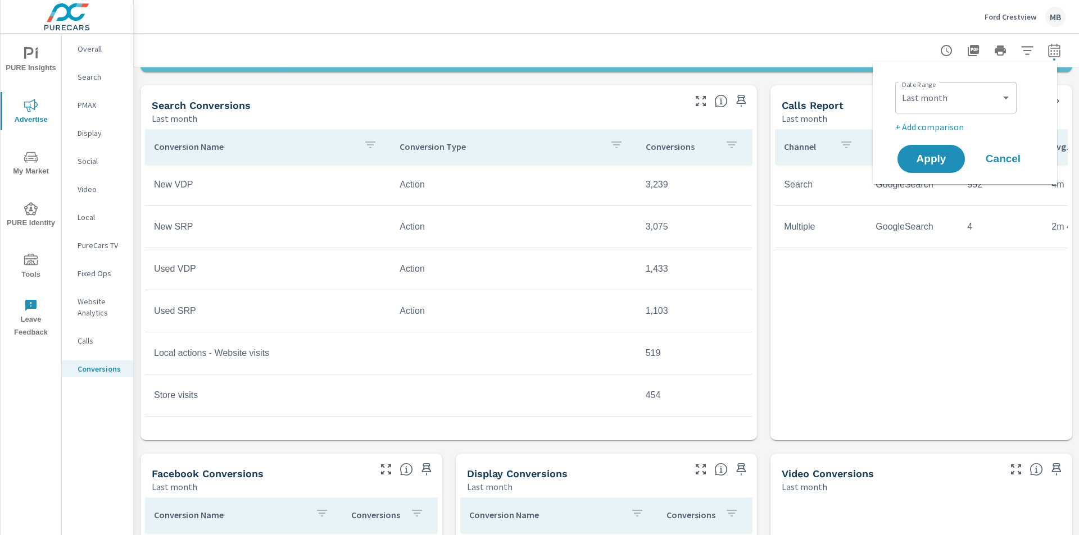
click at [781, 44] on div at bounding box center [606, 50] width 918 height 33
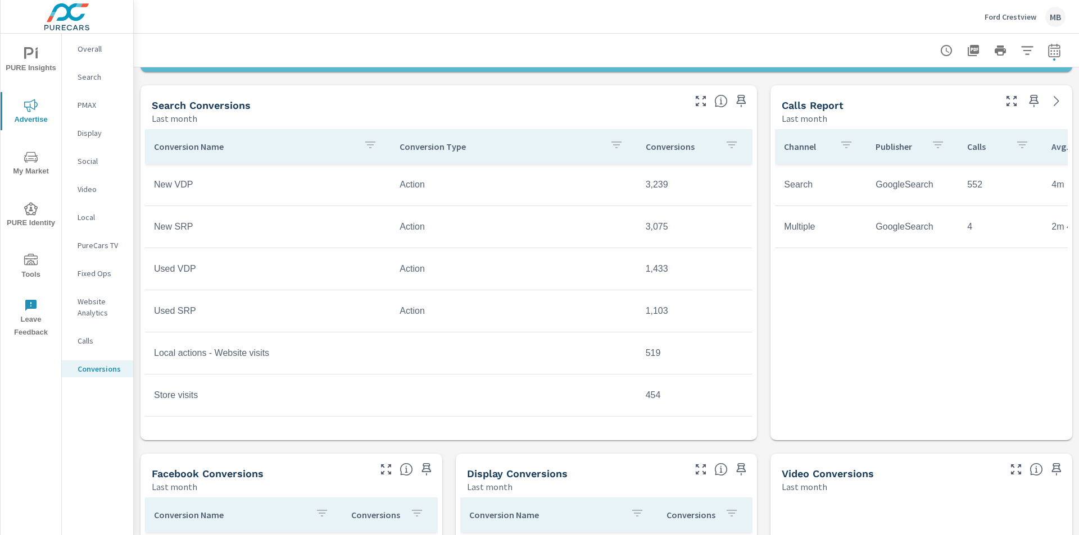
click at [1024, 19] on p "Ford Crestview" at bounding box center [1010, 17] width 52 height 10
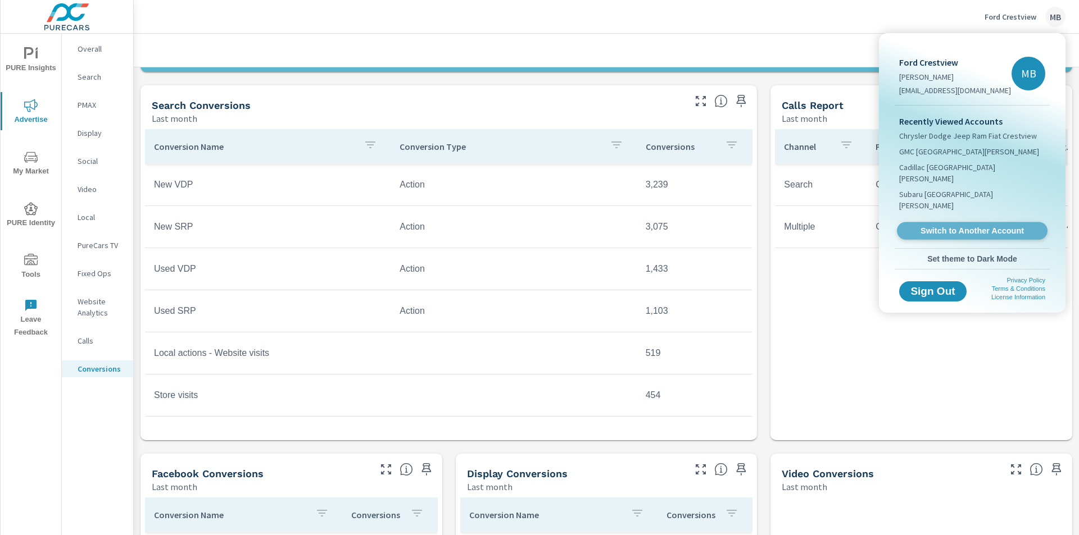
click at [961, 226] on span "Switch to Another Account" at bounding box center [972, 231] width 138 height 11
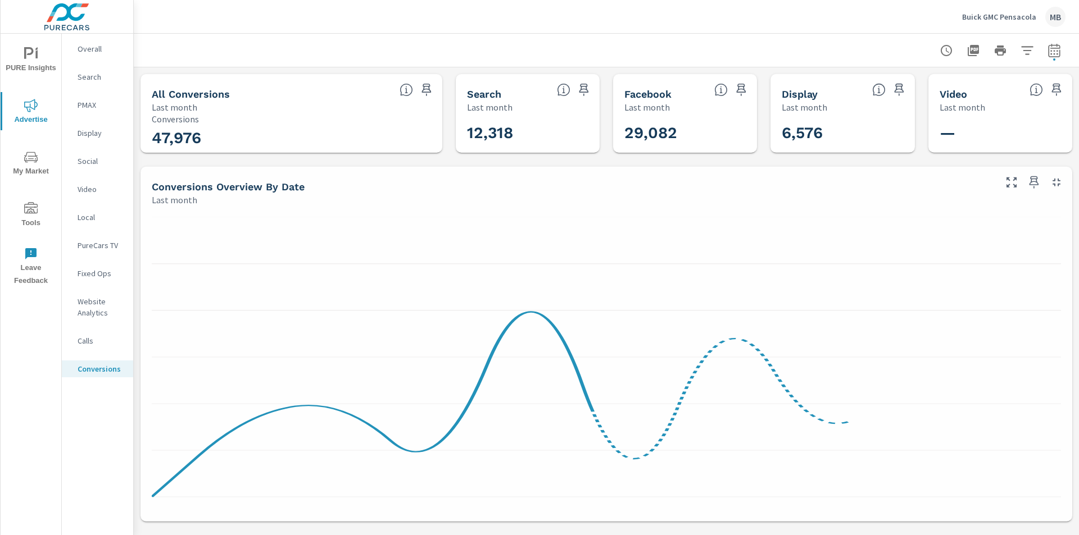
scroll to position [169, 0]
click at [1050, 51] on icon "button" at bounding box center [1053, 52] width 7 height 4
select select "Last month"
click at [902, 169] on button "Apply" at bounding box center [931, 158] width 70 height 29
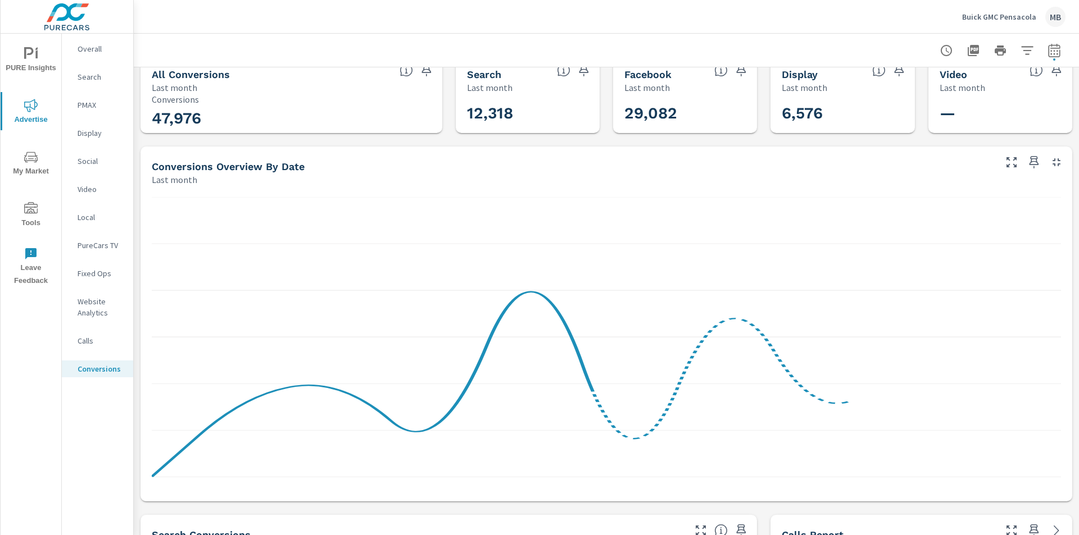
scroll to position [0, 0]
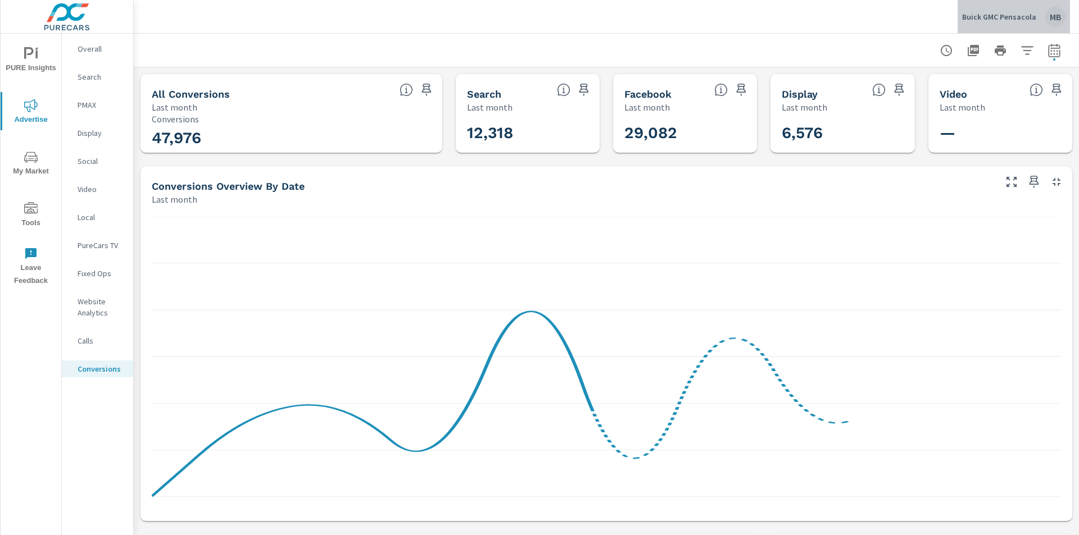
click at [1019, 12] on p "Buick GMC Pensacola" at bounding box center [999, 17] width 74 height 10
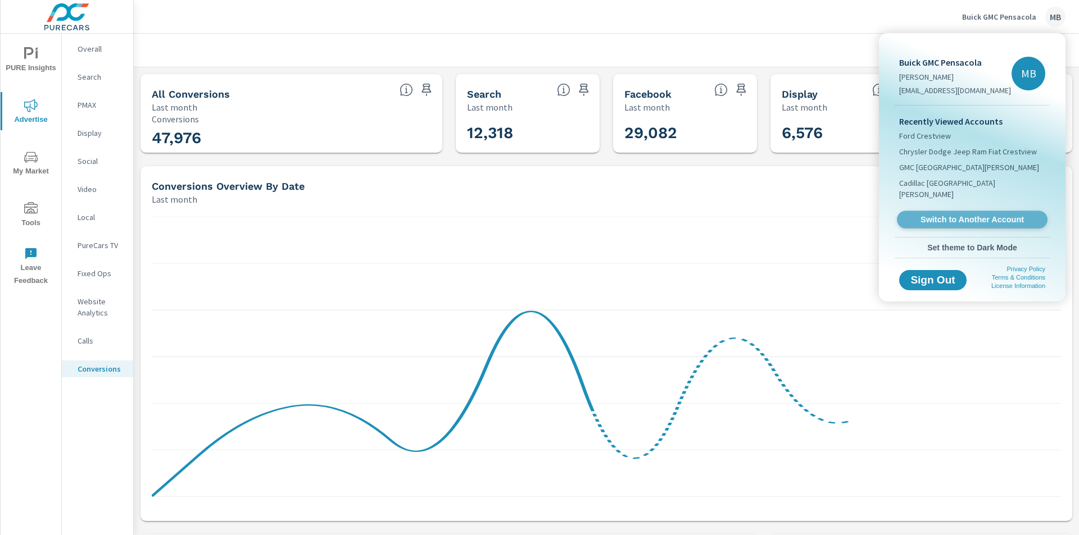
click at [971, 215] on span "Switch to Another Account" at bounding box center [972, 220] width 138 height 11
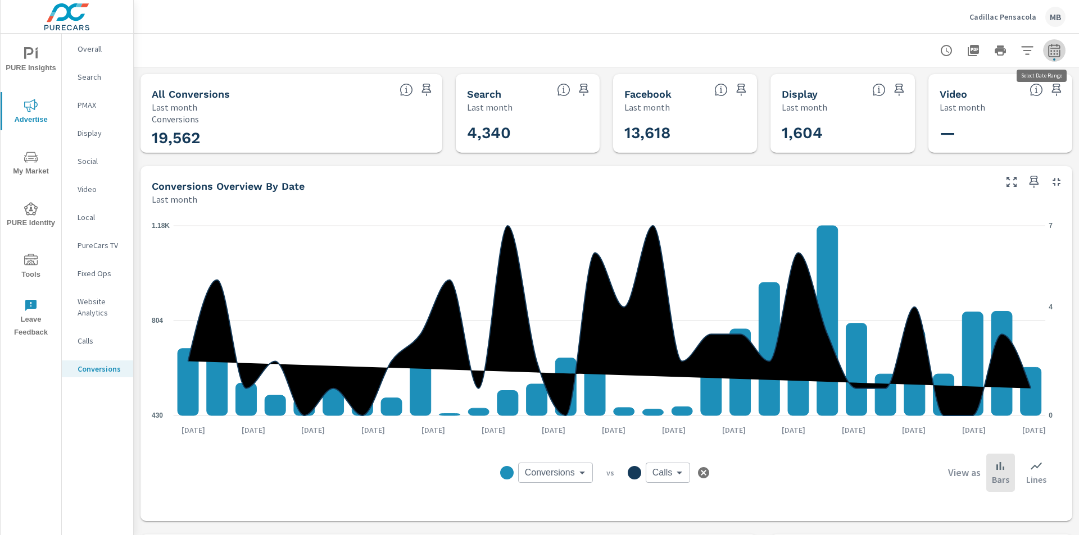
click at [1047, 53] on icon "button" at bounding box center [1053, 50] width 13 height 13
select select "Last month"
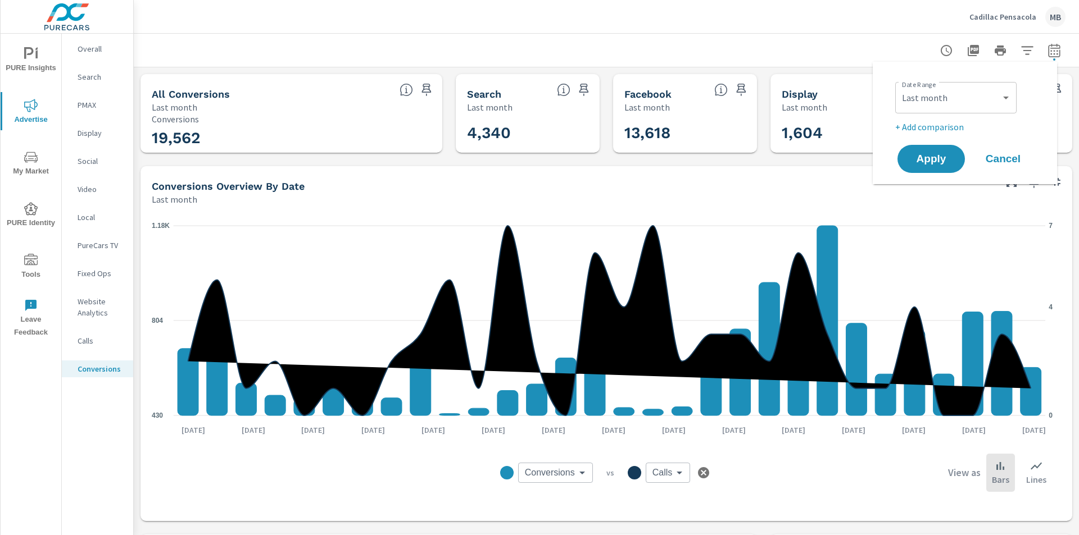
click at [1047, 53] on icon "button" at bounding box center [1053, 50] width 13 height 13
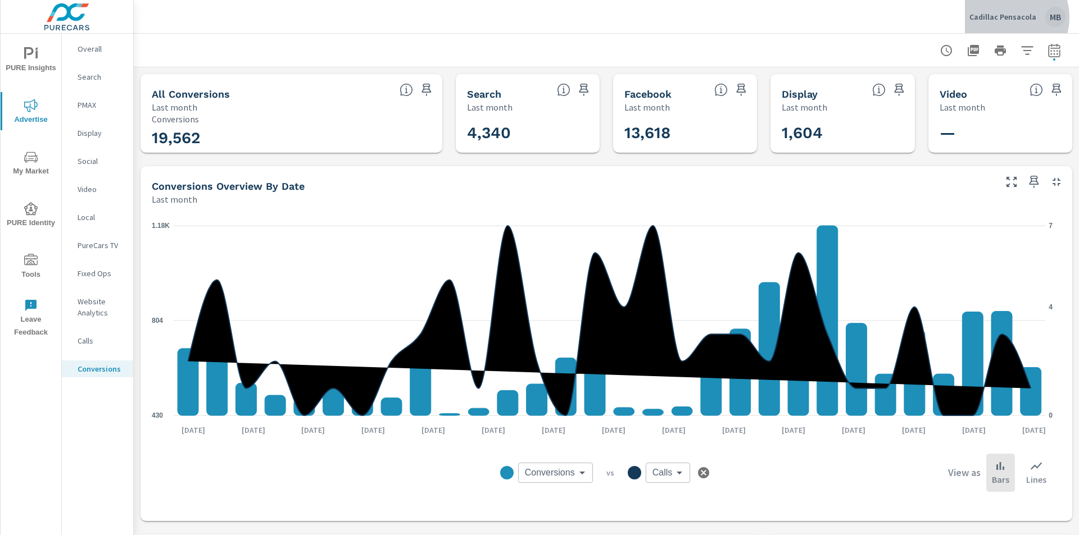
click at [1011, 17] on p "Cadillac Pensacola" at bounding box center [1002, 17] width 67 height 10
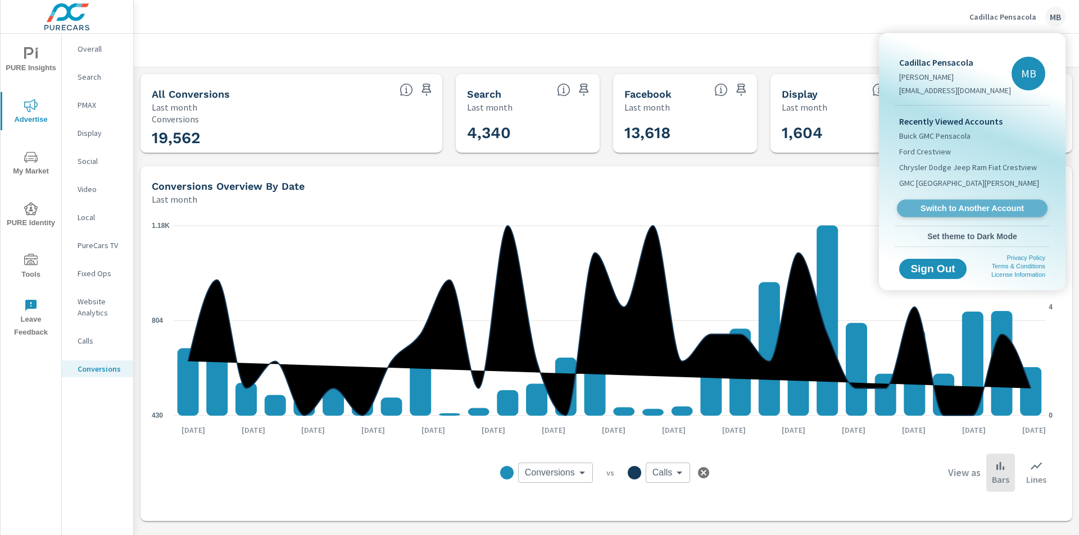
click at [950, 203] on span "Switch to Another Account" at bounding box center [972, 208] width 138 height 11
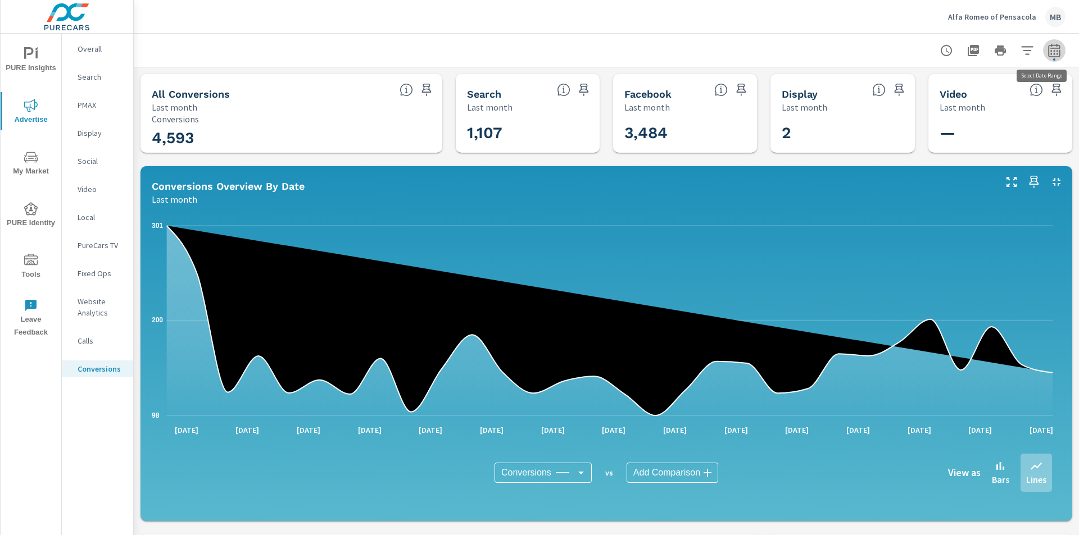
click at [1048, 48] on icon "button" at bounding box center [1054, 49] width 12 height 13
select select "Last month"
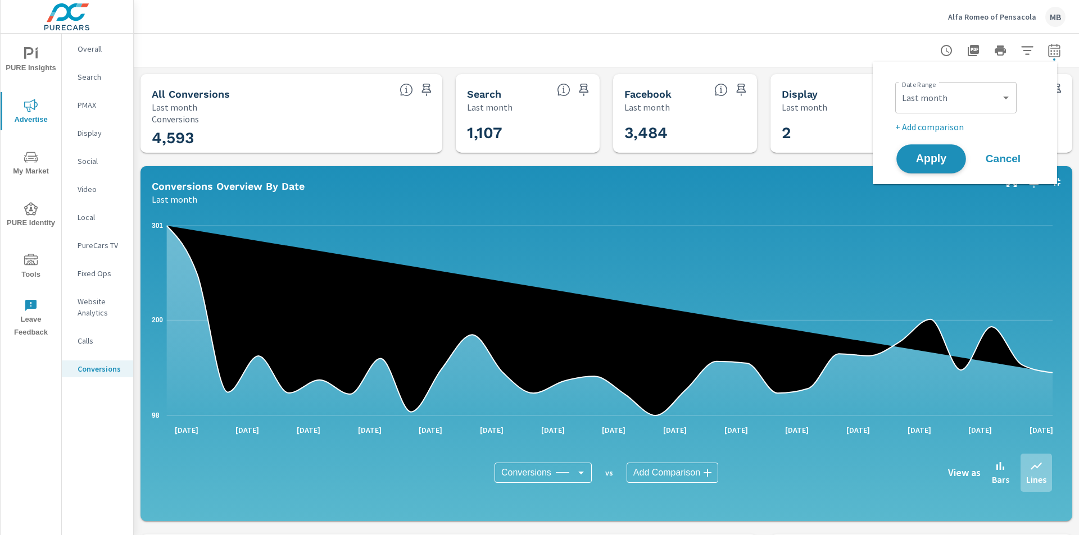
click at [928, 164] on span "Apply" at bounding box center [931, 159] width 46 height 11
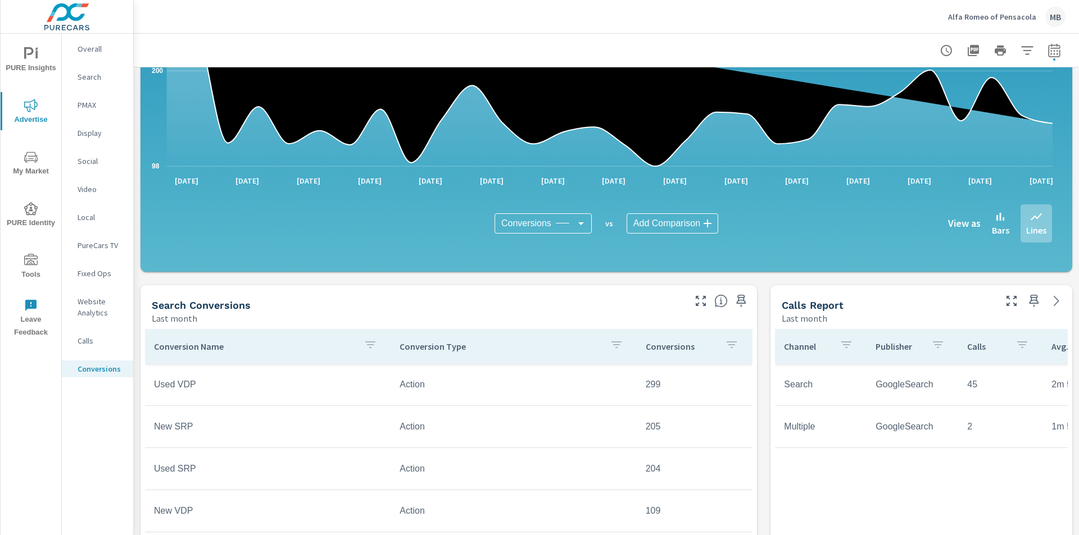
scroll to position [169, 0]
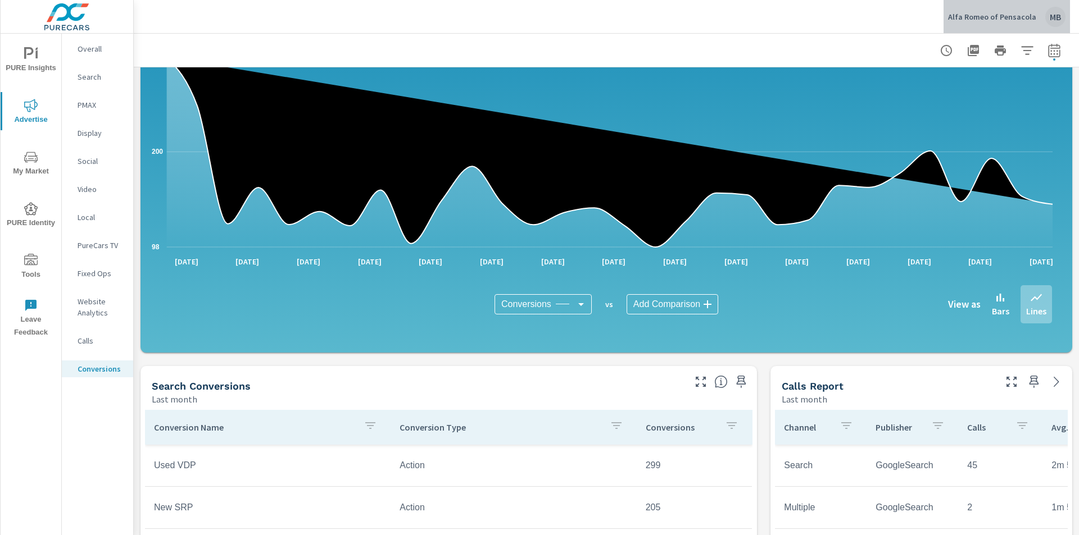
click at [1013, 16] on p "Alfa Romeo of Pensacola" at bounding box center [992, 17] width 88 height 10
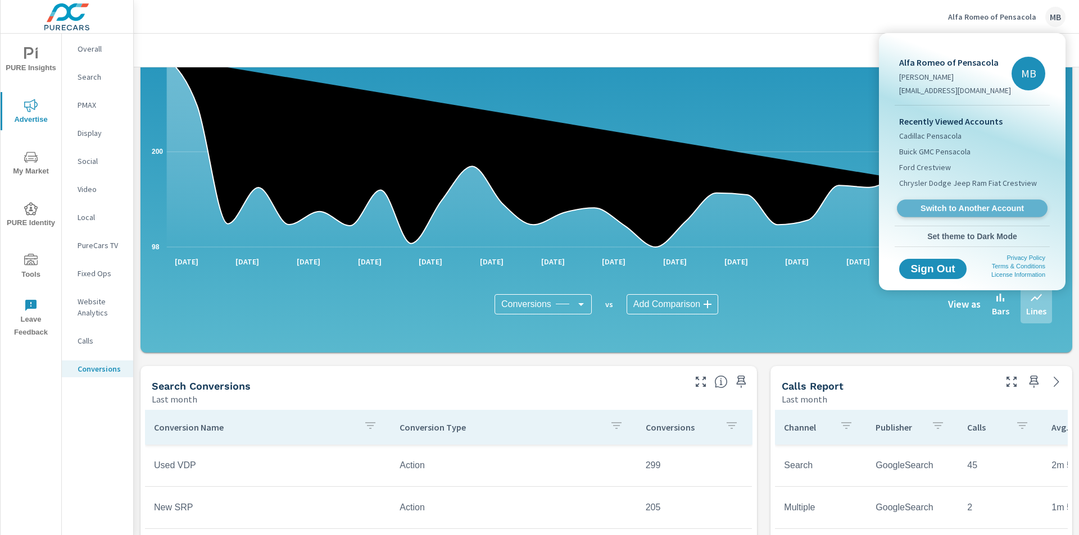
click at [999, 208] on span "Switch to Another Account" at bounding box center [972, 208] width 138 height 11
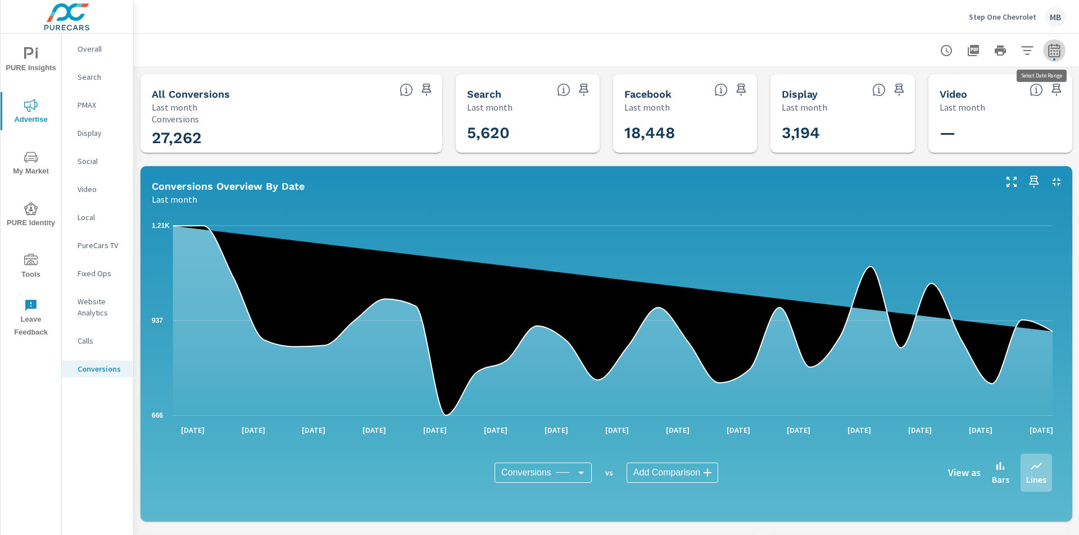
click at [1048, 47] on icon "button" at bounding box center [1054, 49] width 12 height 13
select select "Last month"
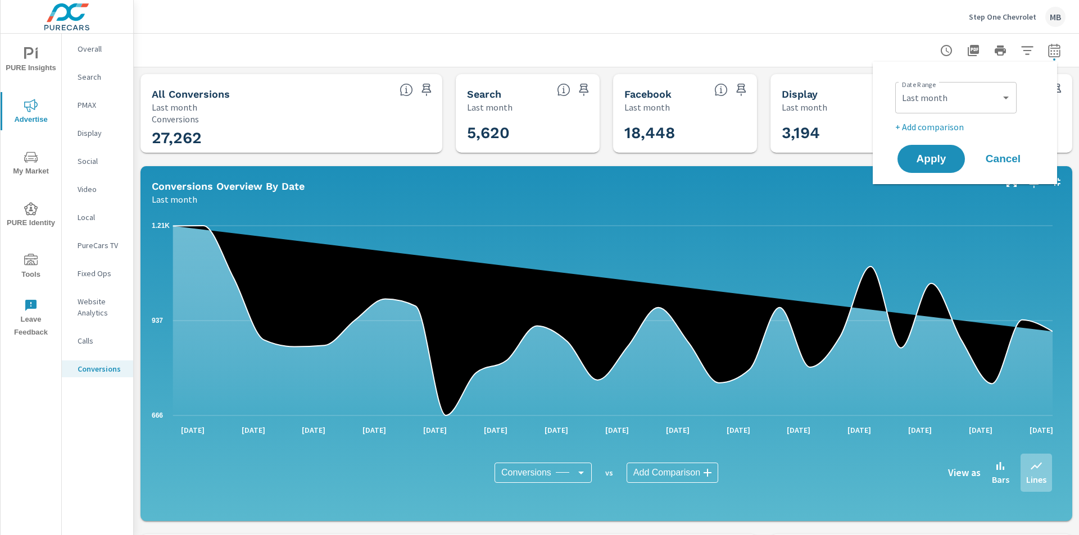
click at [833, 30] on div "Step One Chevrolet MB" at bounding box center [606, 16] width 918 height 33
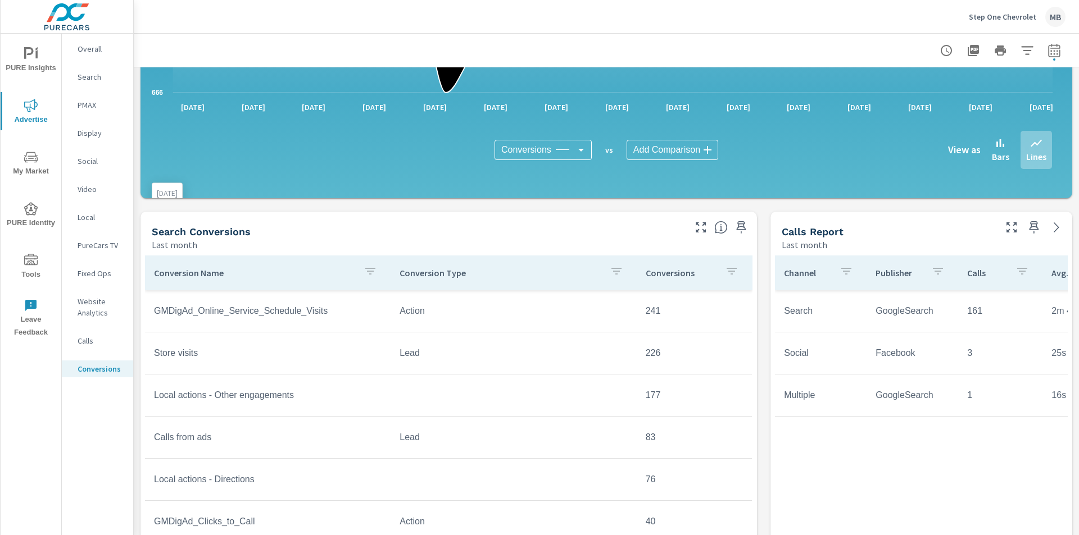
scroll to position [337, 0]
